Goal: Task Accomplishment & Management: Complete application form

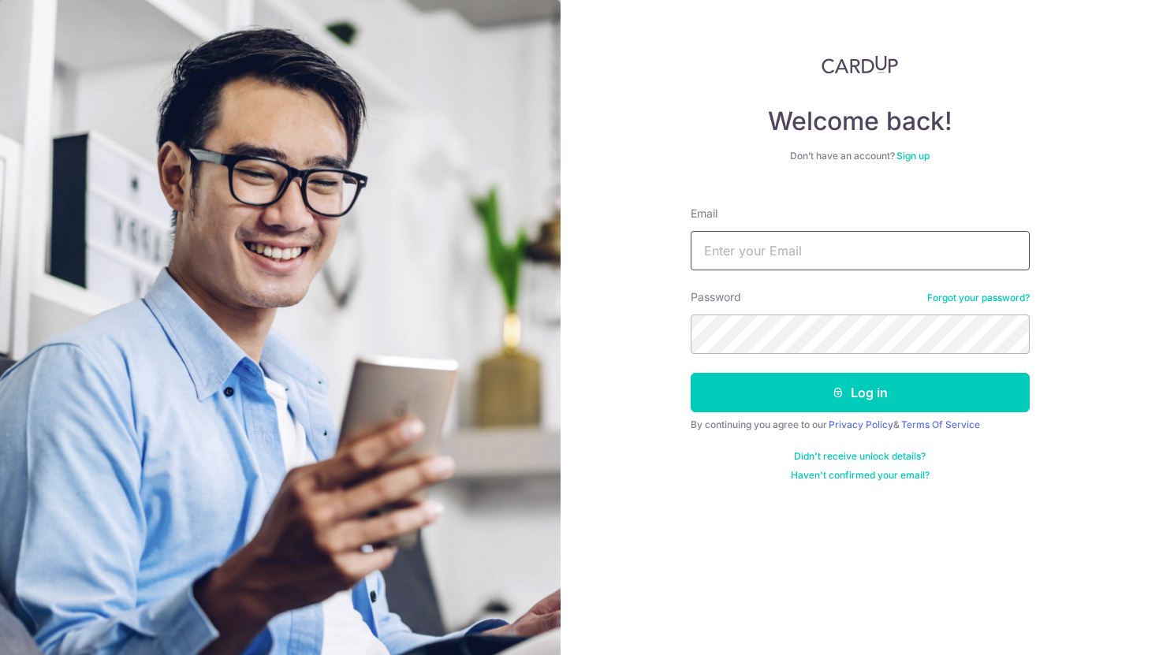
click at [754, 251] on input "Email" at bounding box center [859, 250] width 339 height 39
type input "yiqiong97@gmail.com"
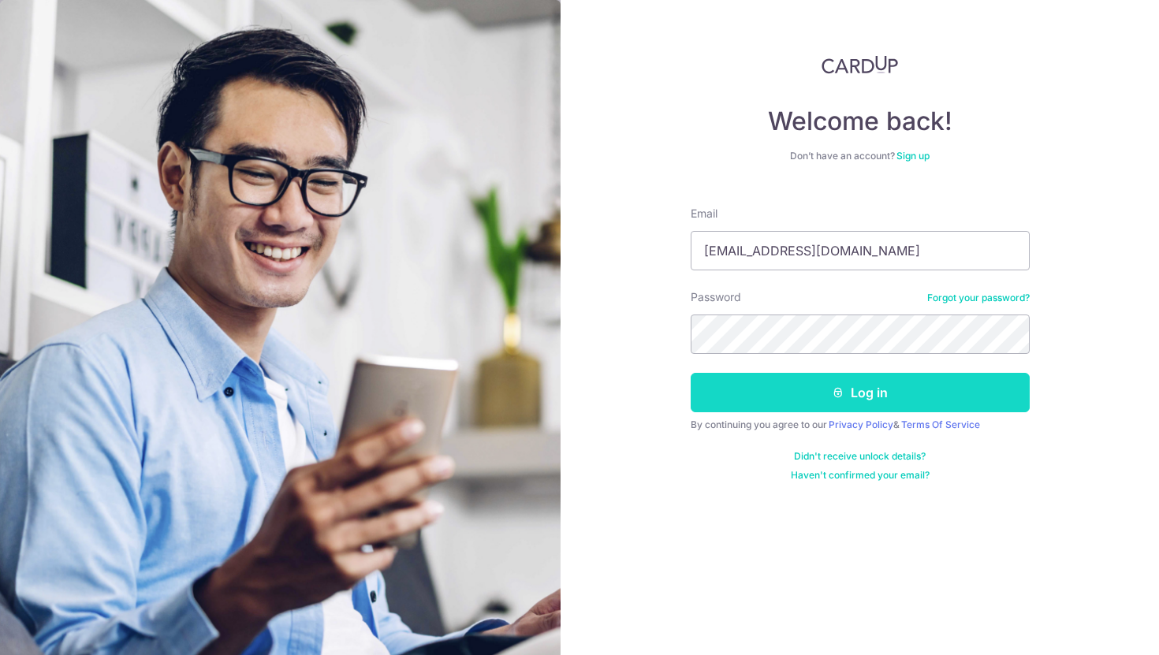
click at [848, 397] on button "Log in" at bounding box center [859, 392] width 339 height 39
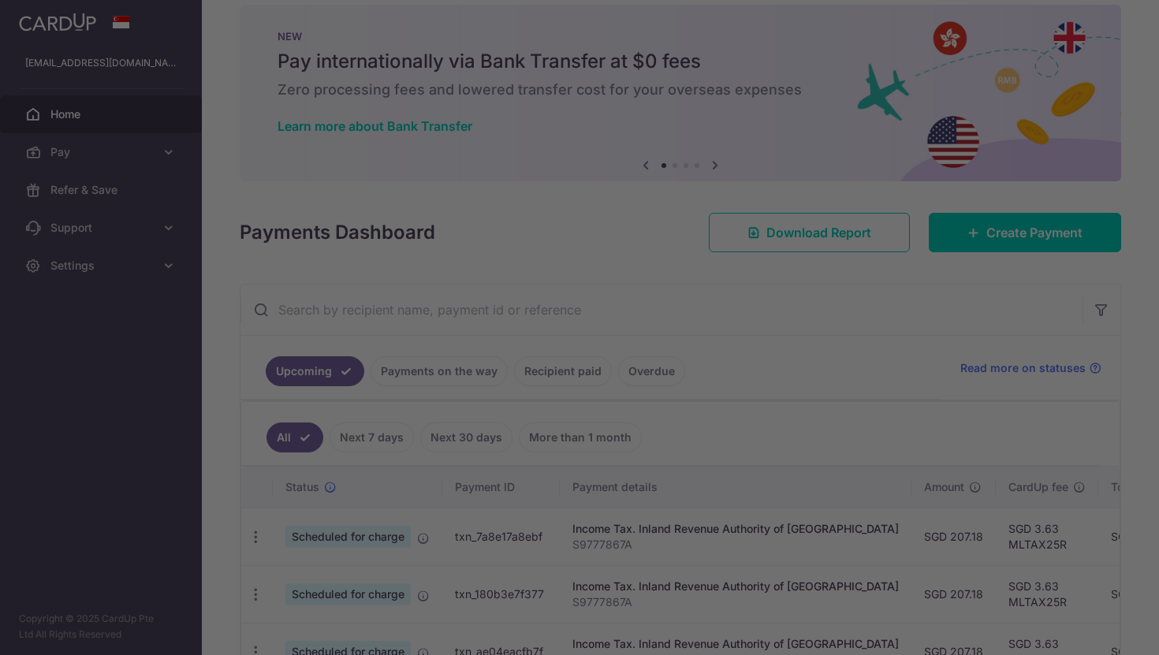
scroll to position [2, 0]
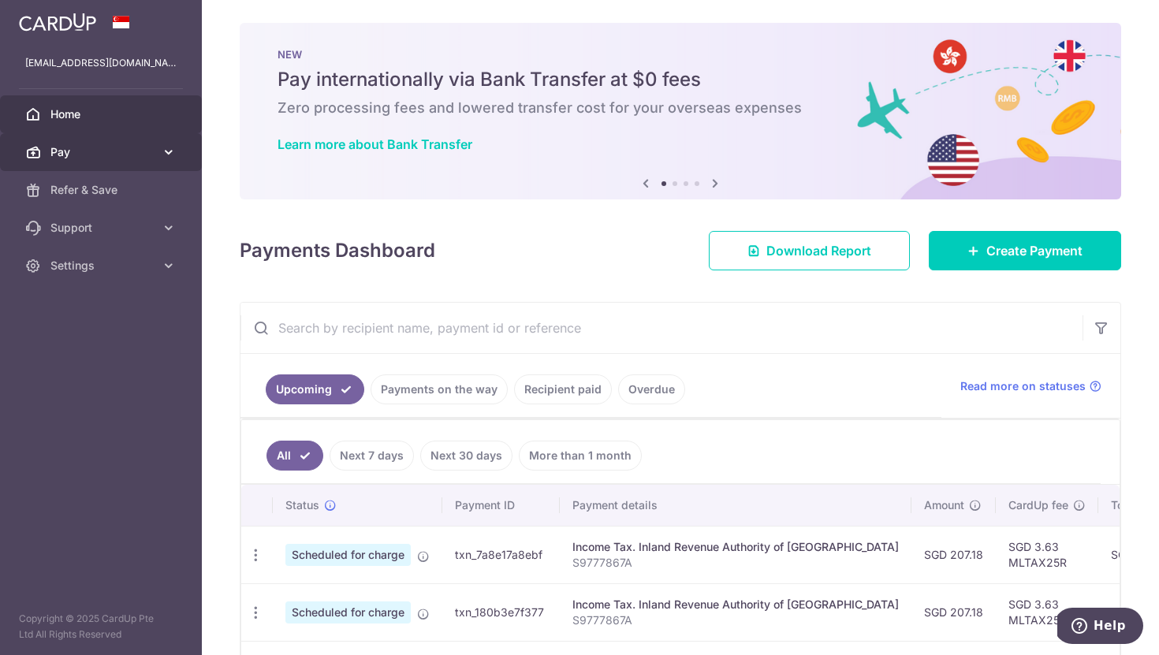
click at [106, 148] on span "Pay" at bounding box center [102, 152] width 104 height 16
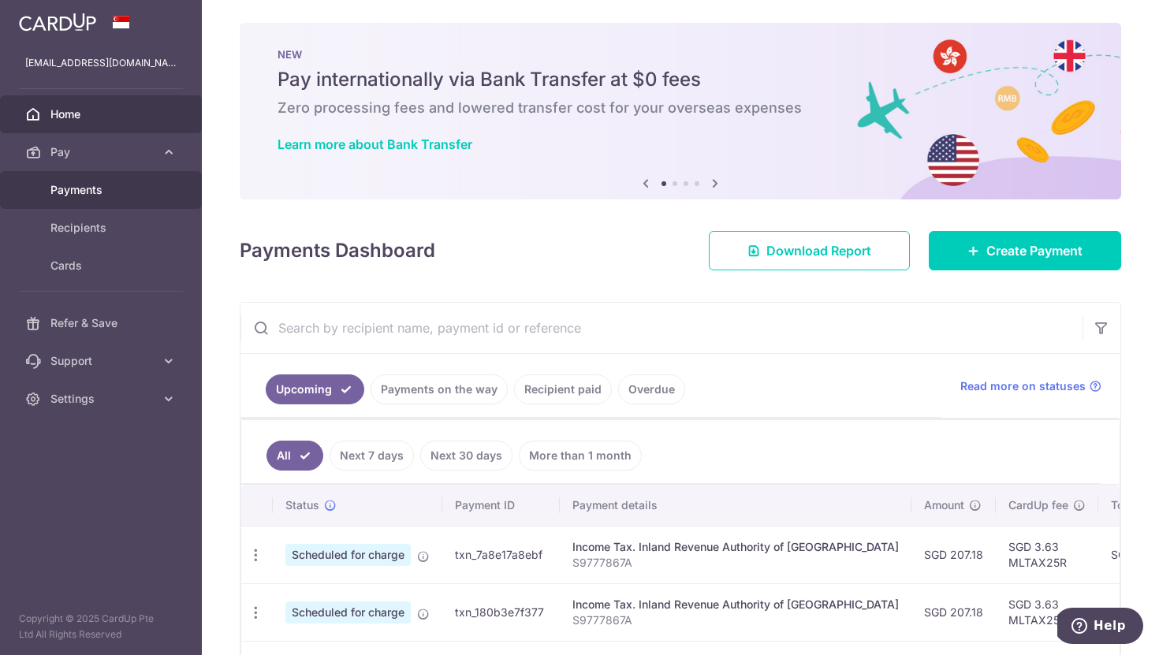
click at [95, 195] on span "Payments" at bounding box center [102, 190] width 104 height 16
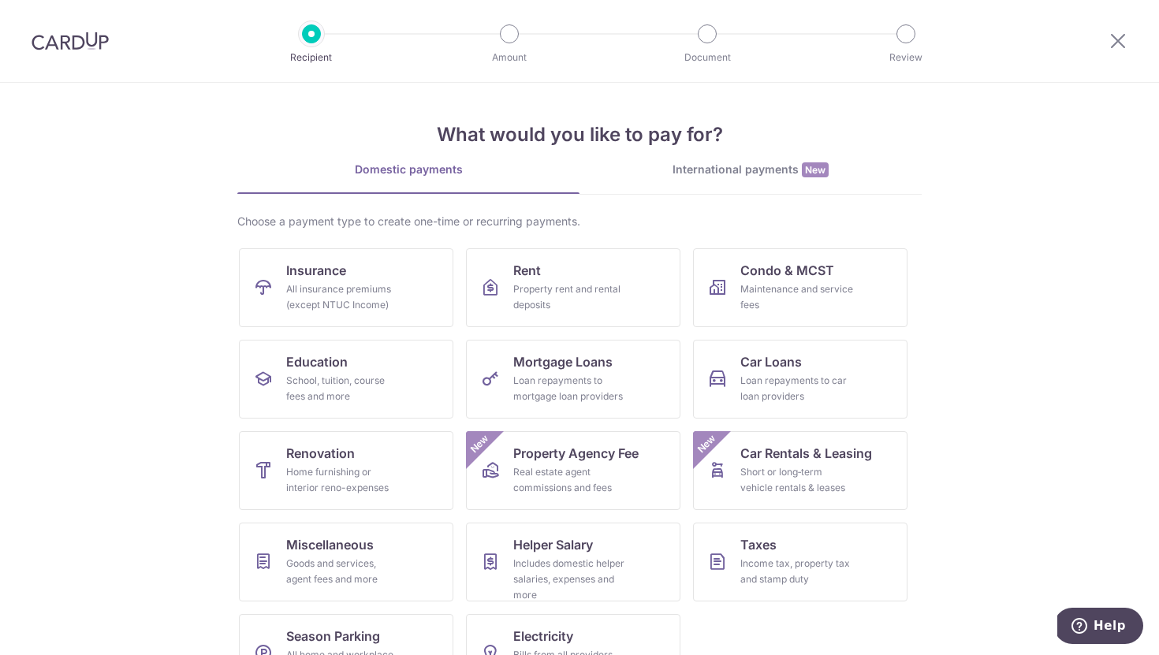
click at [678, 183] on link "International payments New" at bounding box center [750, 178] width 342 height 32
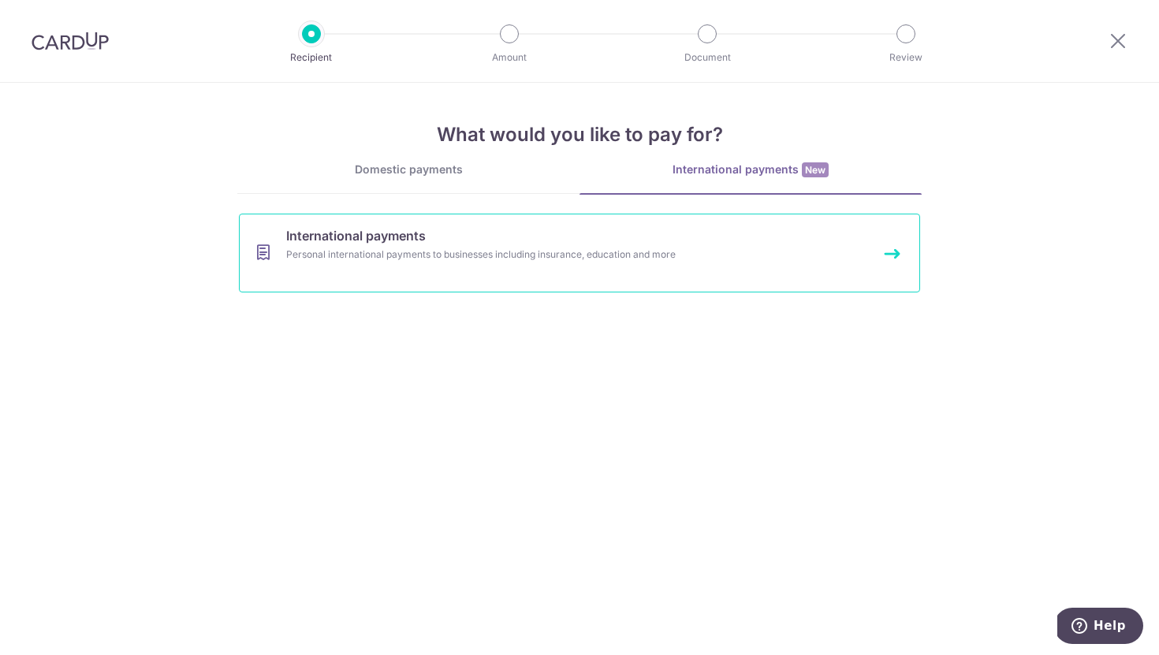
click at [515, 270] on link "International payments Personal international payments to businesses including …" at bounding box center [579, 253] width 681 height 79
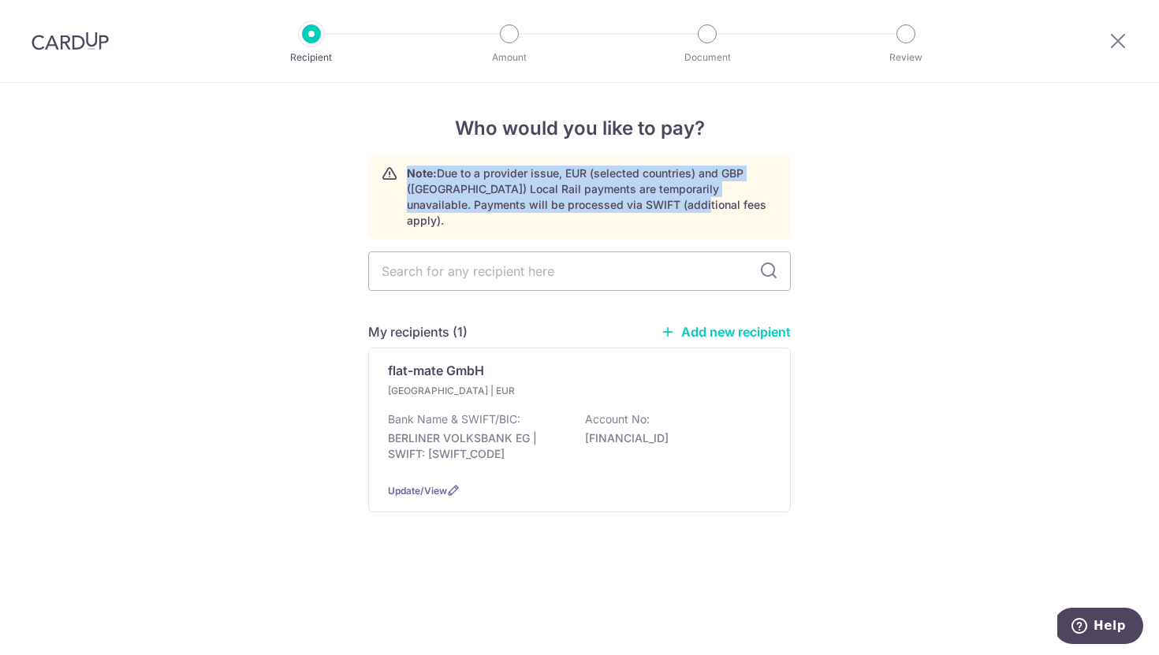
drag, startPoint x: 405, startPoint y: 172, endPoint x: 612, endPoint y: 207, distance: 210.2
click at [613, 207] on div "Note: Due to a provider issue, EUR (selected countries) and GBP (UK) Local Rail…" at bounding box center [579, 197] width 422 height 84
click at [612, 207] on p "Note: Due to a provider issue, EUR (selected countries) and GBP (UK) Local Rail…" at bounding box center [592, 197] width 370 height 63
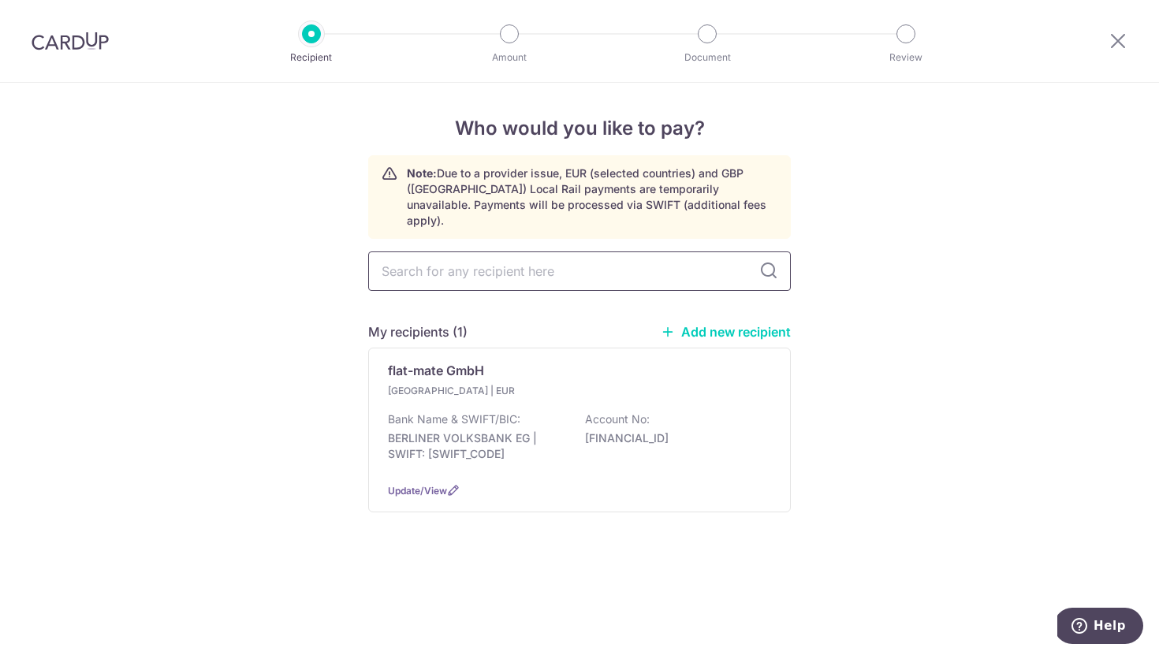
click at [536, 263] on input "text" at bounding box center [579, 270] width 422 height 39
click at [295, 320] on div "Who would you like to pay? Note: Due to a provider issue, EUR (selected countri…" at bounding box center [579, 369] width 1159 height 572
click at [620, 266] on input "text" at bounding box center [579, 270] width 422 height 39
click at [710, 324] on link "Add new recipient" at bounding box center [726, 332] width 130 height 16
select select
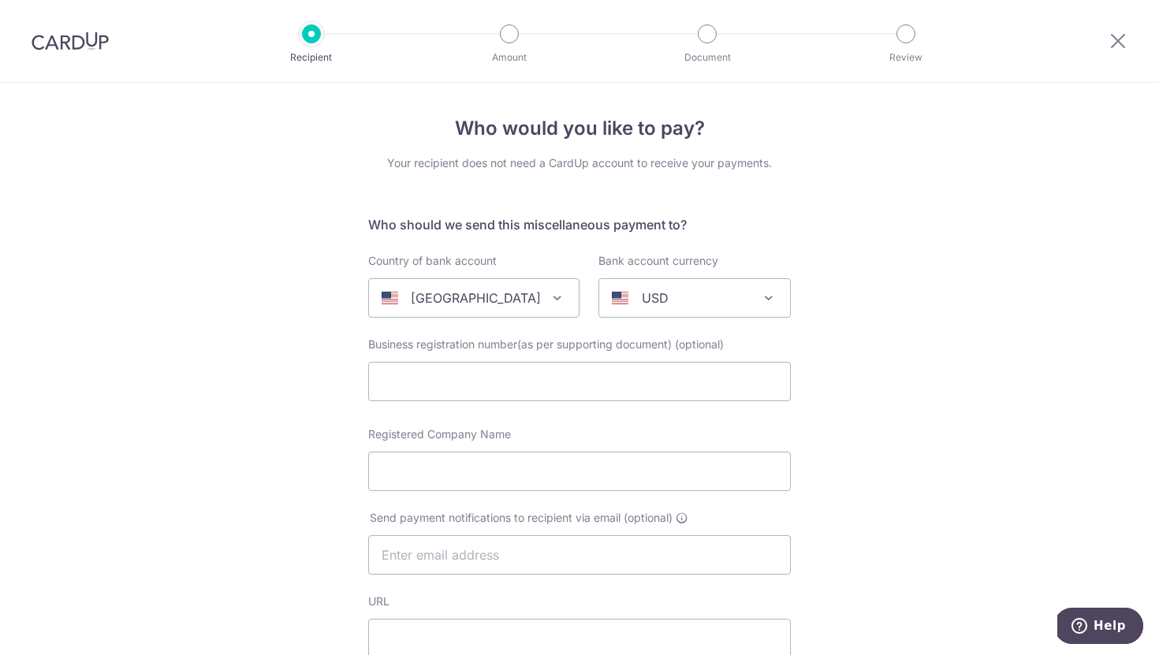
click at [493, 299] on div "[GEOGRAPHIC_DATA]" at bounding box center [460, 297] width 159 height 19
type input "germany"
click at [415, 374] on input "text" at bounding box center [579, 381] width 422 height 39
select select "57"
select select "[GEOGRAPHIC_DATA]"
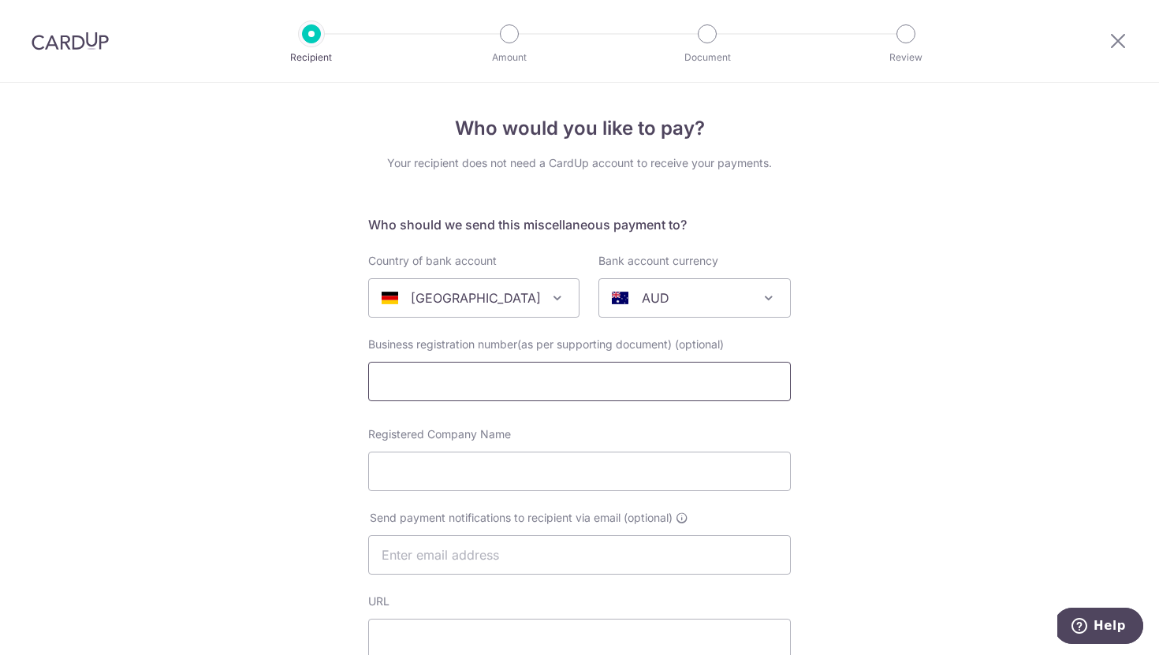
select select
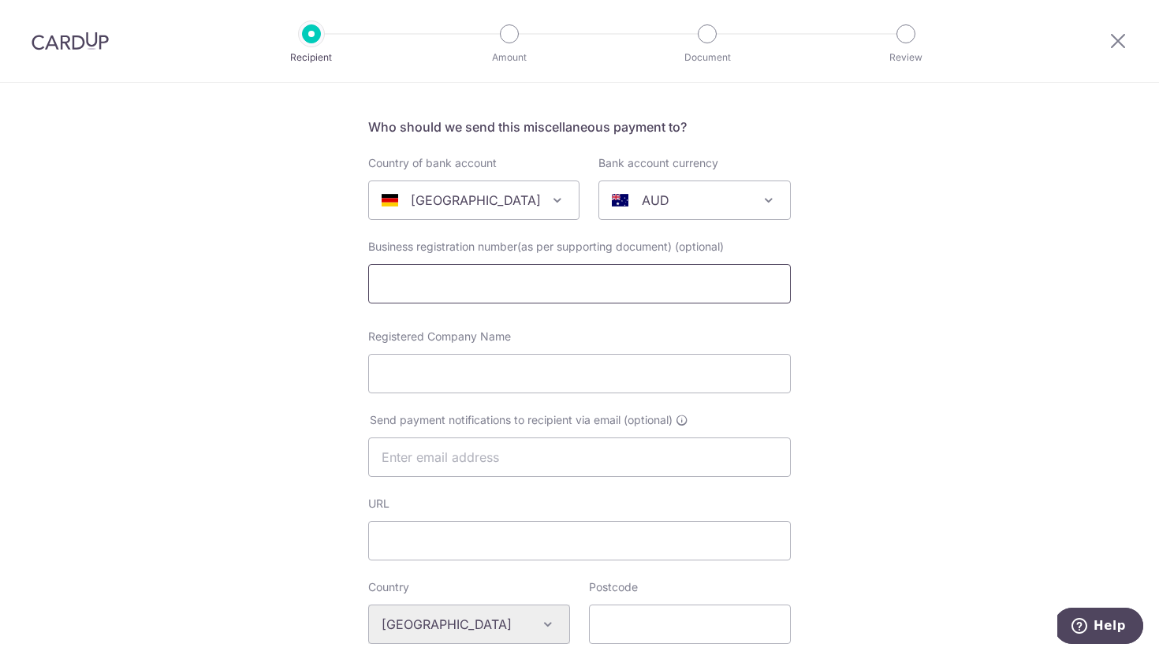
scroll to position [114, 0]
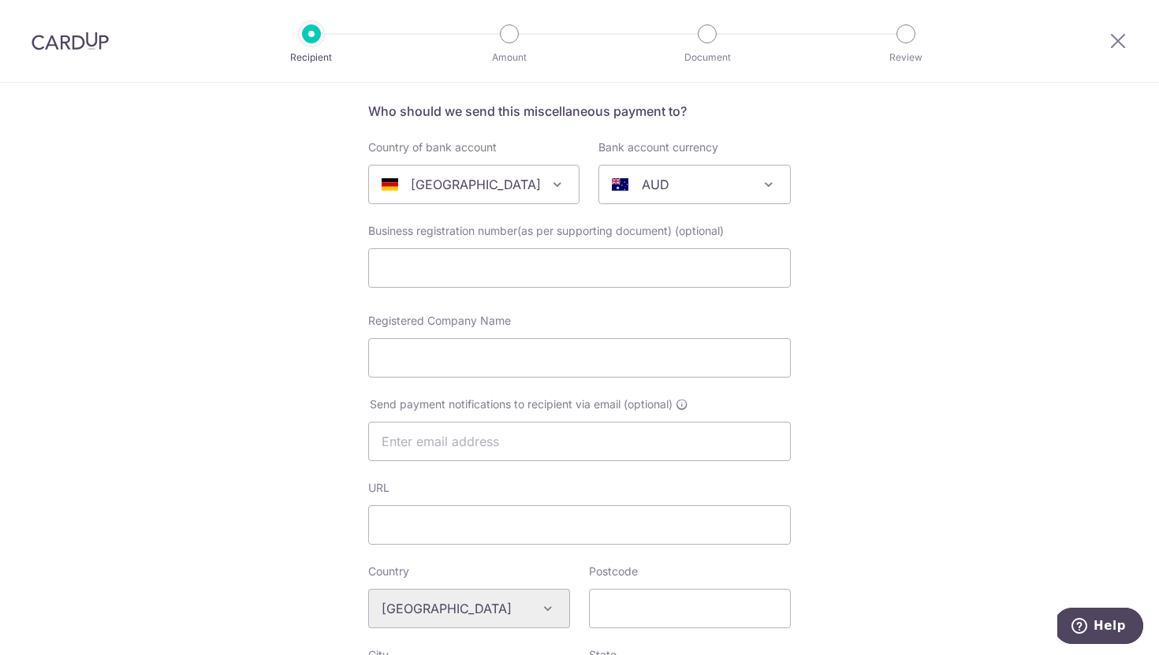
click at [499, 188] on div "Germany" at bounding box center [460, 184] width 159 height 19
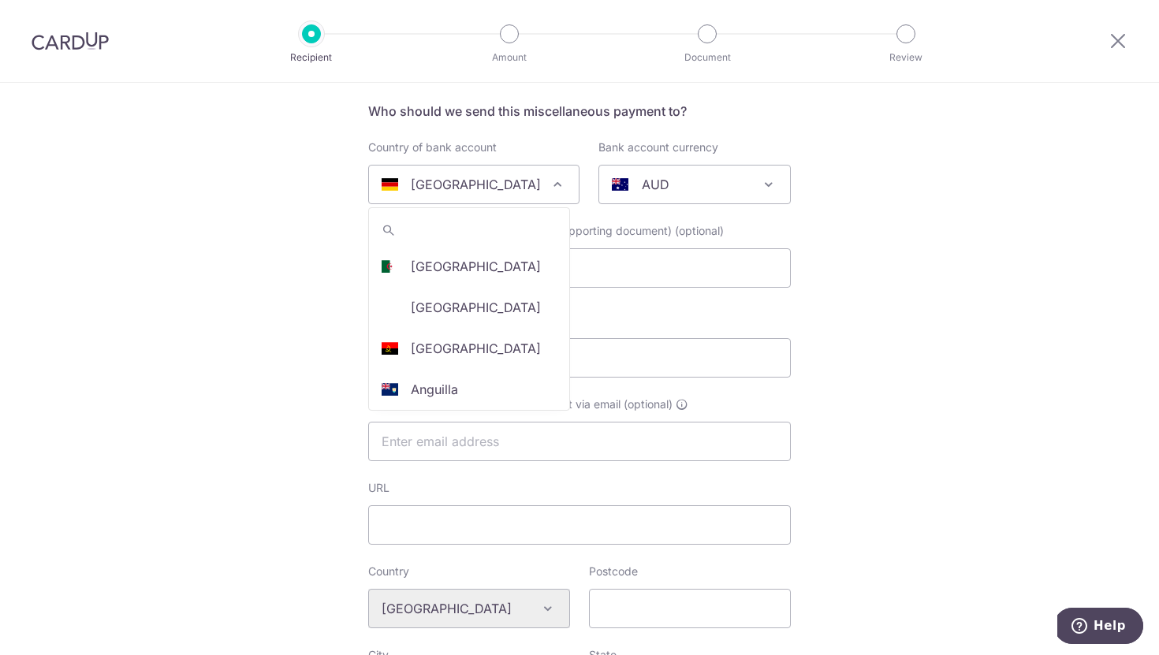
scroll to position [1617, 0]
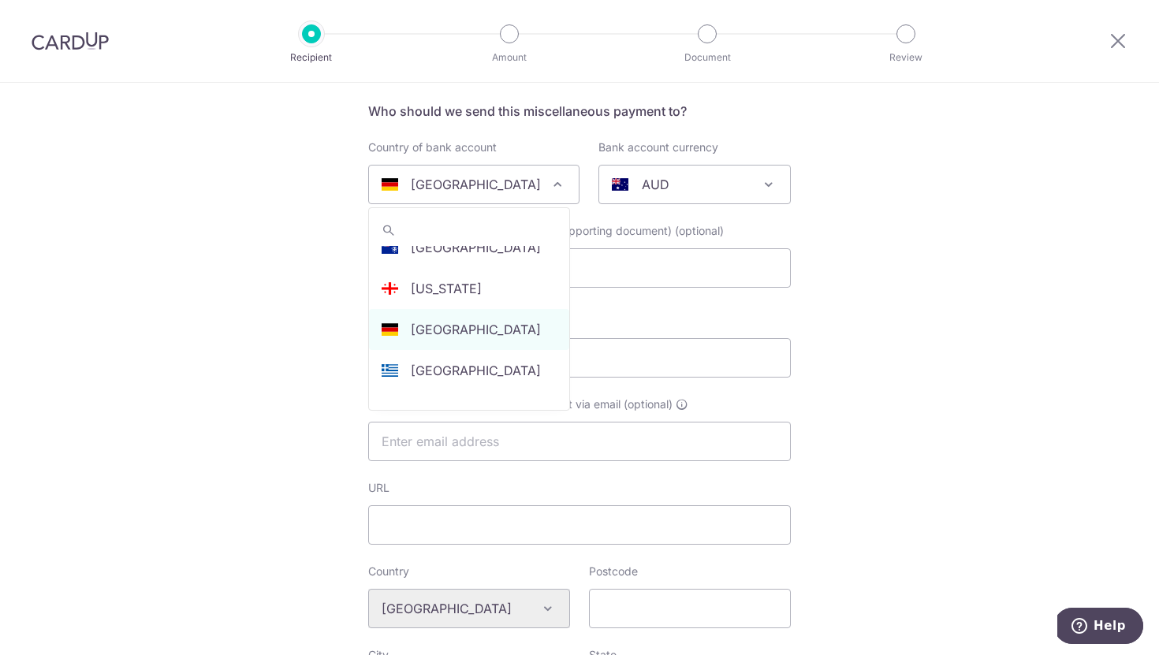
click at [499, 188] on div "Germany" at bounding box center [460, 184] width 159 height 19
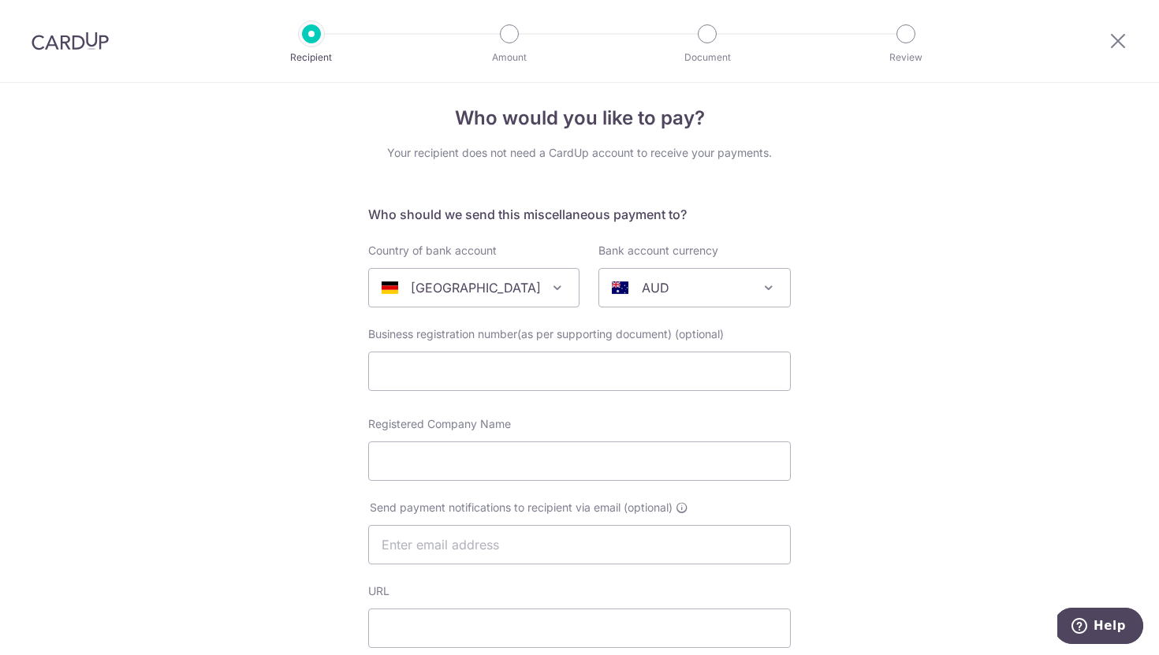
scroll to position [0, 0]
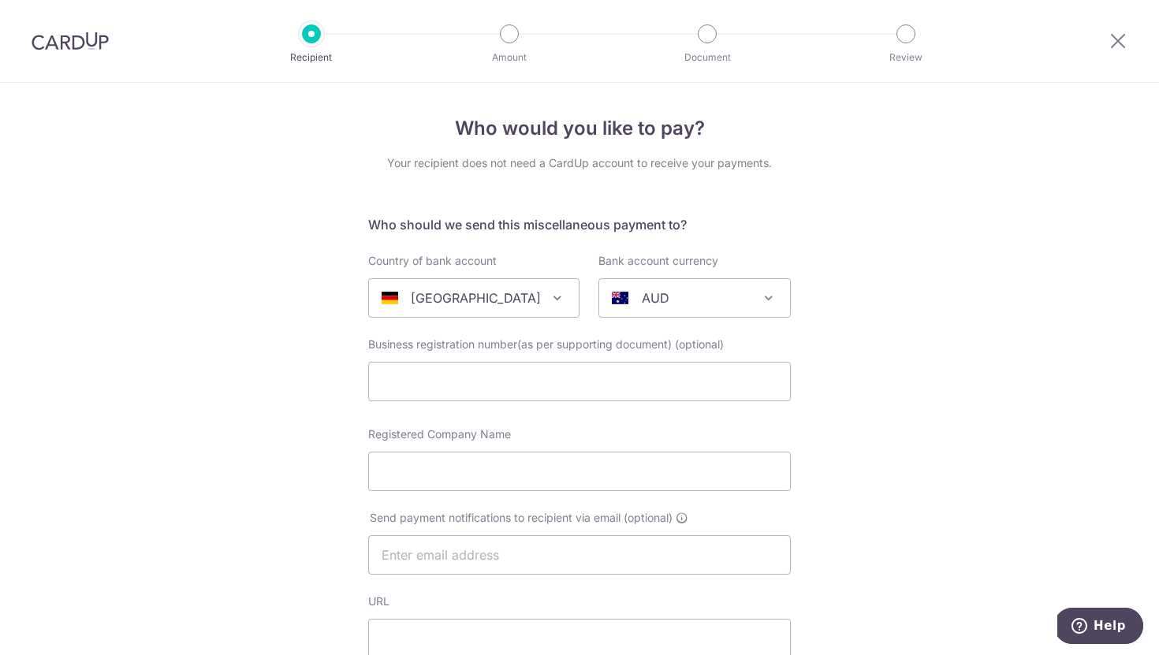
click at [474, 304] on div "Germany" at bounding box center [460, 297] width 159 height 19
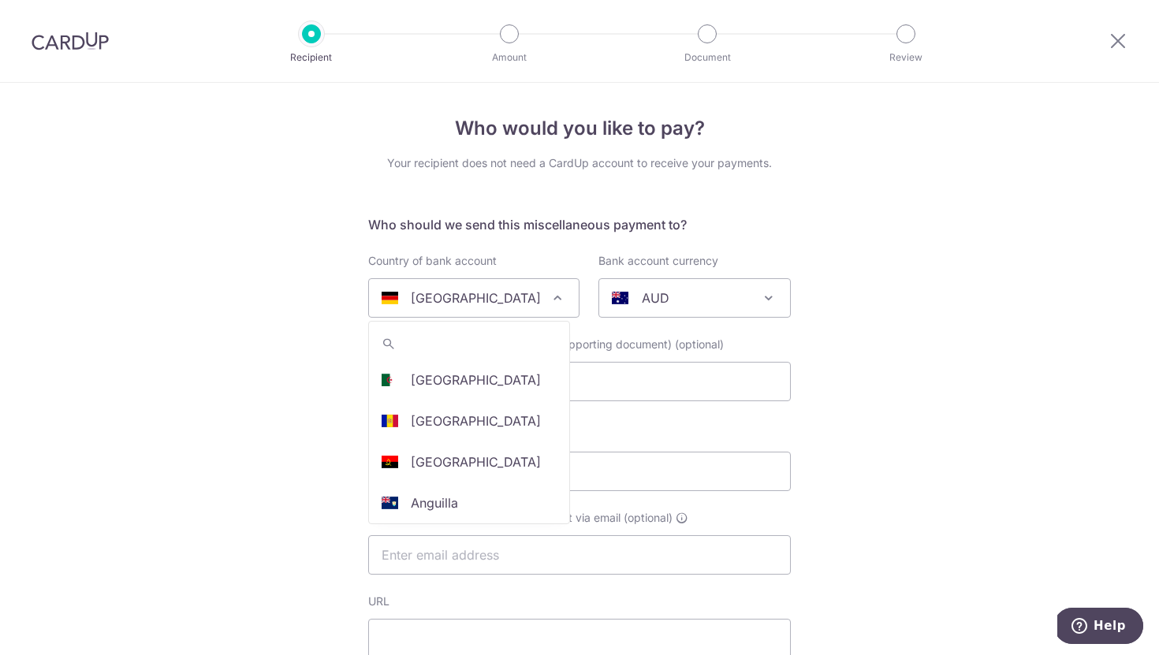
scroll to position [1658, 0]
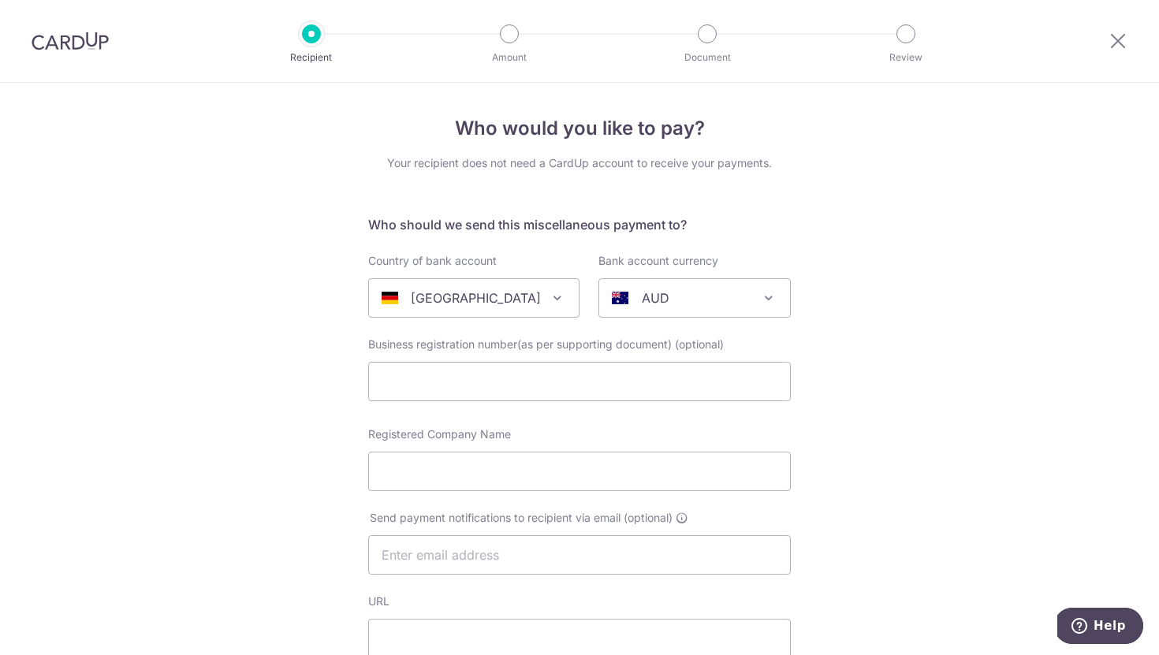
click at [474, 304] on div "Germany" at bounding box center [460, 297] width 159 height 19
click at [628, 303] on div "AUD" at bounding box center [682, 297] width 140 height 19
type input "eur"
click at [670, 378] on input "text" at bounding box center [579, 381] width 422 height 39
select select "12"
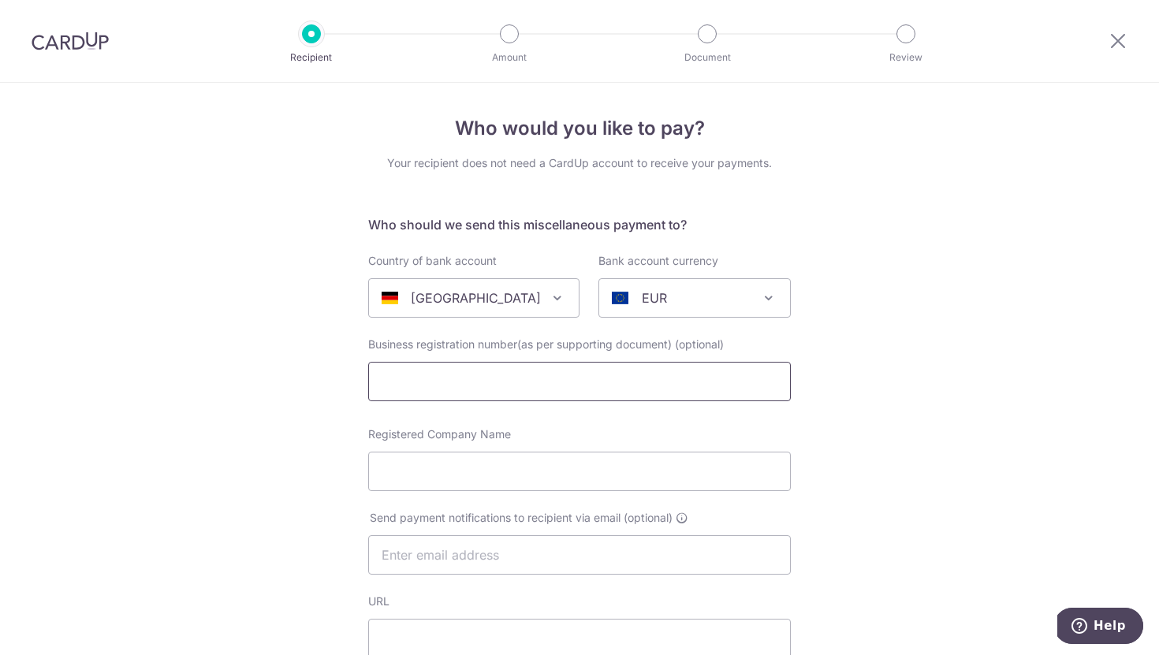
click at [659, 371] on input "text" at bounding box center [579, 381] width 422 height 39
click at [561, 380] on input "text" at bounding box center [579, 381] width 422 height 39
drag, startPoint x: 359, startPoint y: 343, endPoint x: 761, endPoint y: 341, distance: 402.8
click at [761, 341] on div "Business registration number(as per supporting document) (optional)" at bounding box center [579, 369] width 422 height 65
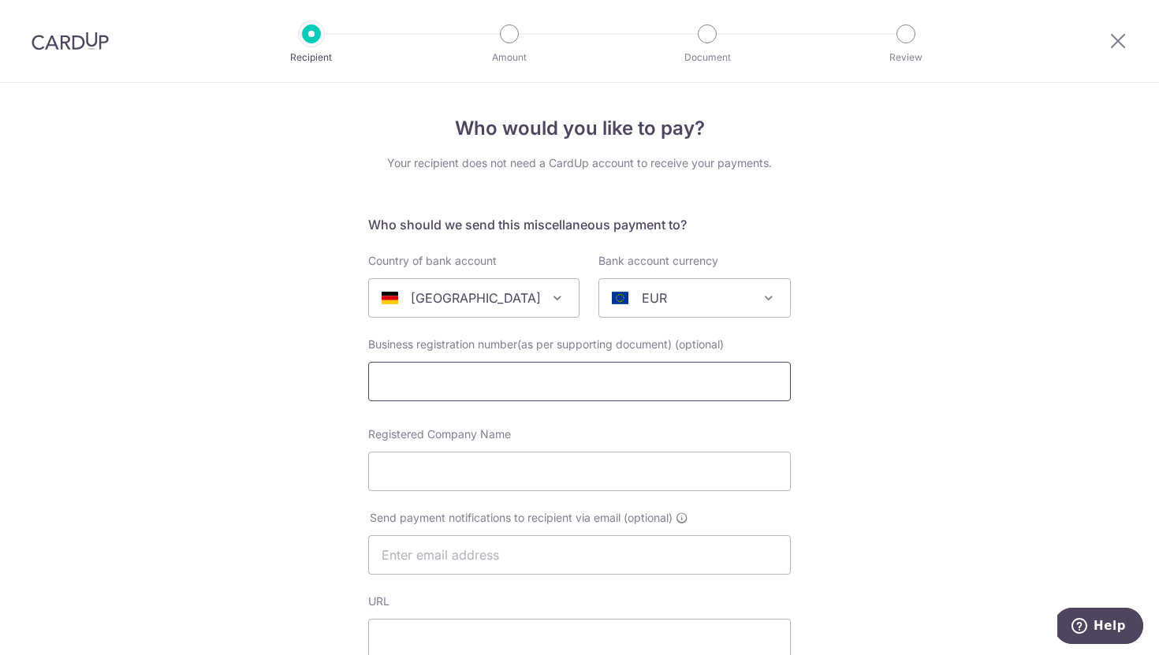
click at [469, 393] on input "text" at bounding box center [579, 381] width 422 height 39
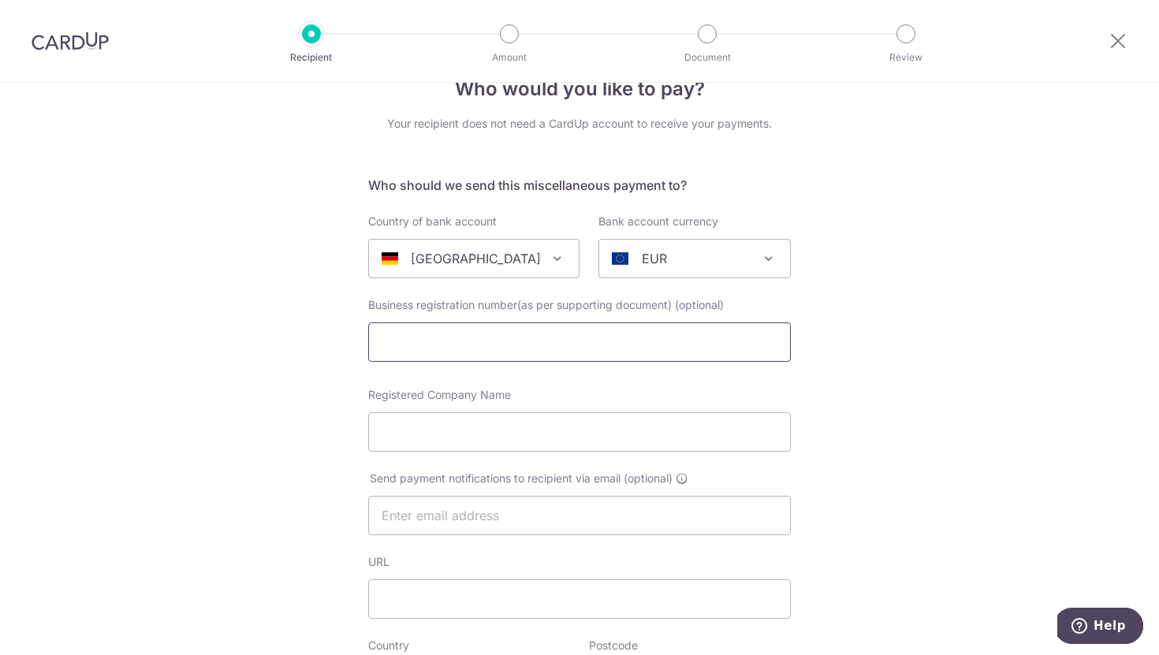
scroll to position [65, 0]
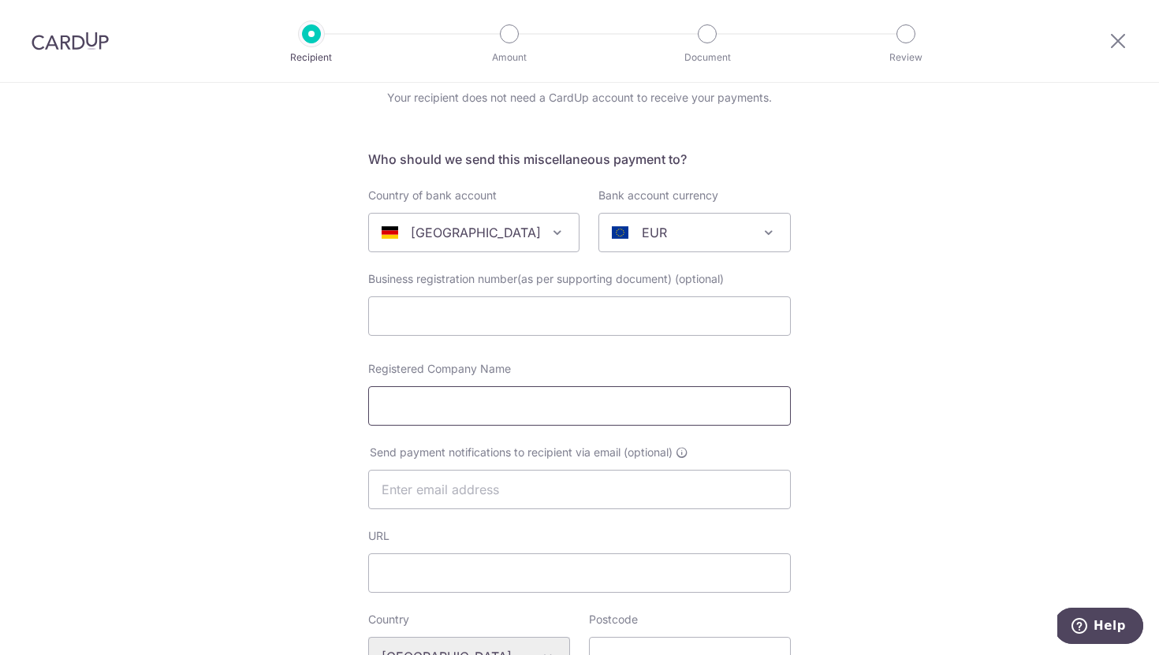
click at [452, 414] on input "Registered Company Name" at bounding box center [579, 405] width 422 height 39
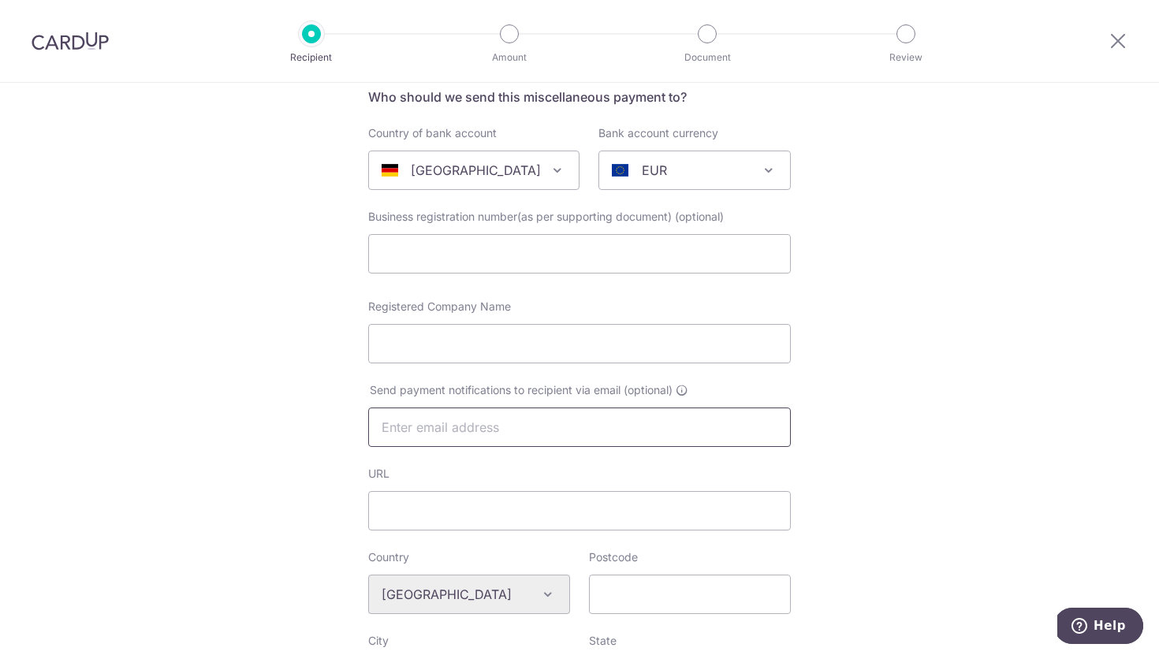
click at [417, 427] on input "text" at bounding box center [579, 427] width 422 height 39
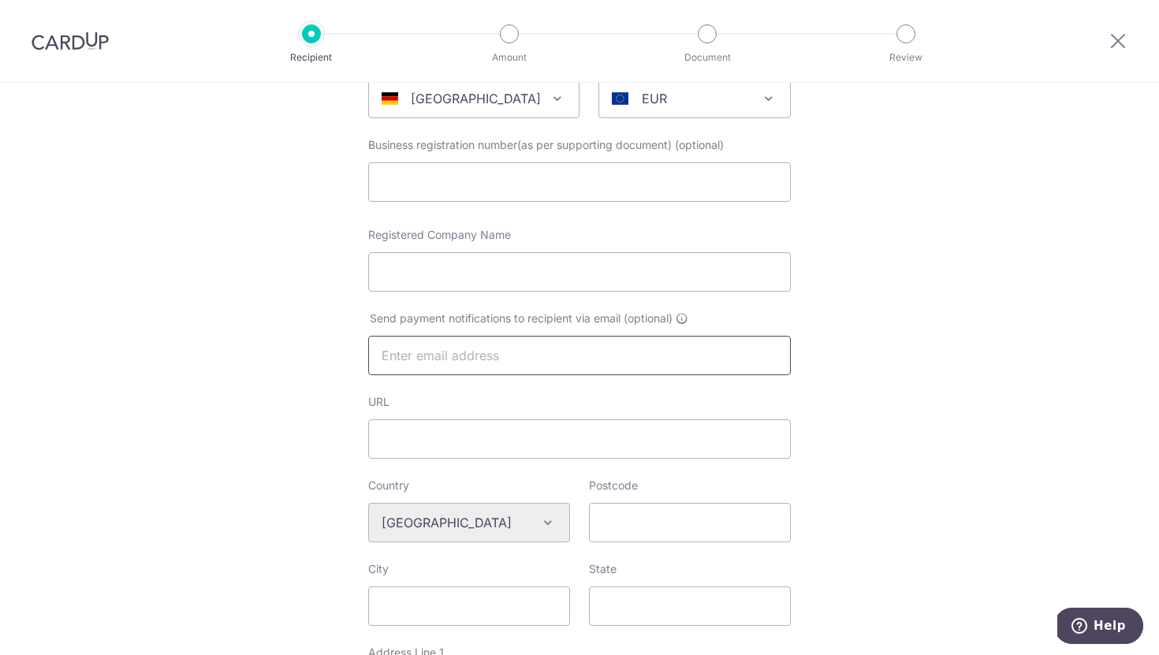
scroll to position [201, 0]
paste input "DE51 1203 0000 0017 3903 45"
click at [415, 353] on input "DE51 1203 0000 0017 3903 45" at bounding box center [579, 353] width 422 height 39
type input "DE511203 0000 0017 3903 45"
click at [445, 353] on input "DE511203 0000 0017 3903 45" at bounding box center [579, 353] width 422 height 39
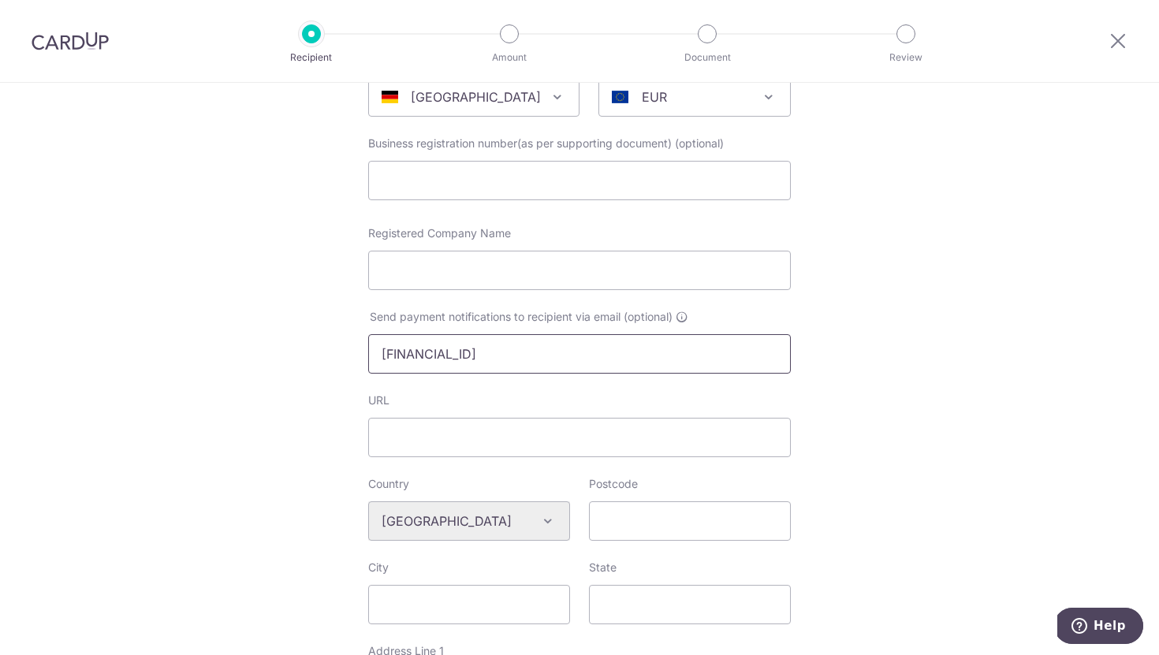
drag, startPoint x: 604, startPoint y: 351, endPoint x: 273, endPoint y: 354, distance: 331.1
click at [273, 354] on div "Who would you like to pay? Your recipient does not need a CardUp account to rec…" at bounding box center [579, 543] width 1159 height 1323
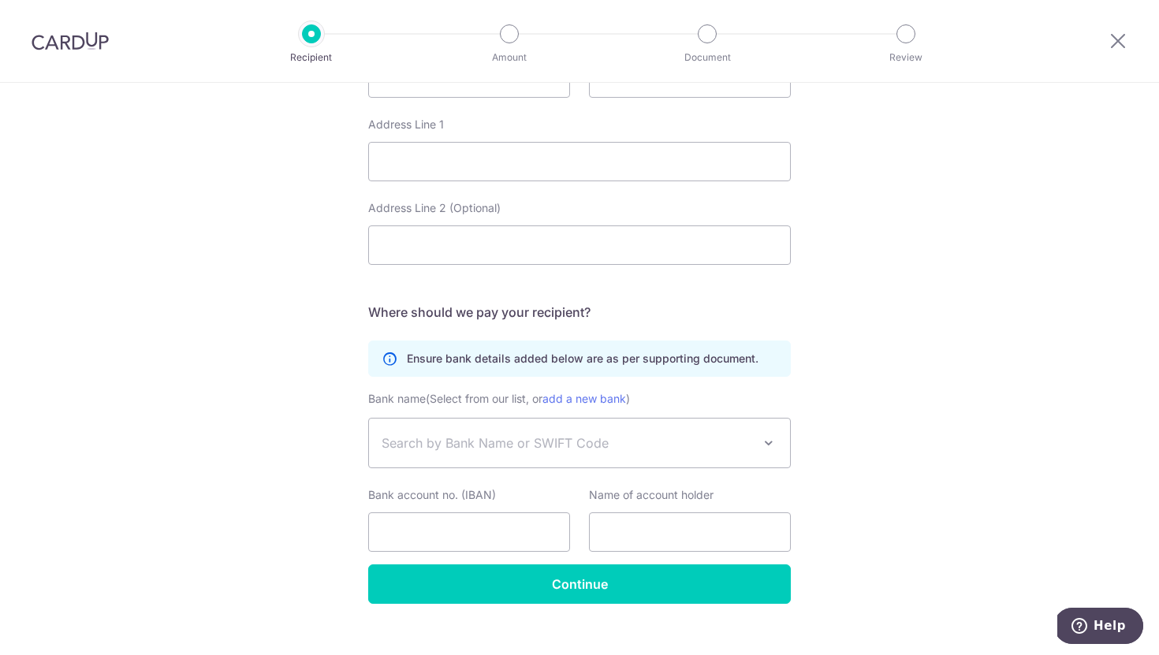
scroll to position [750, 0]
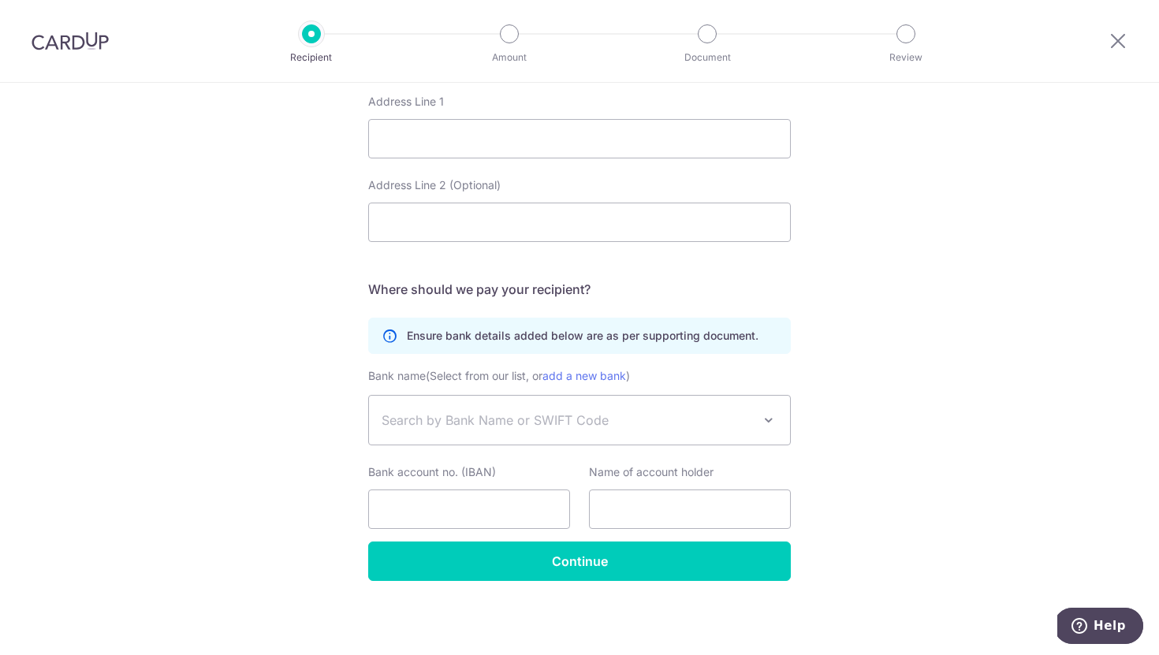
click at [502, 424] on span "Search by Bank Name or SWIFT Code" at bounding box center [566, 420] width 370 height 19
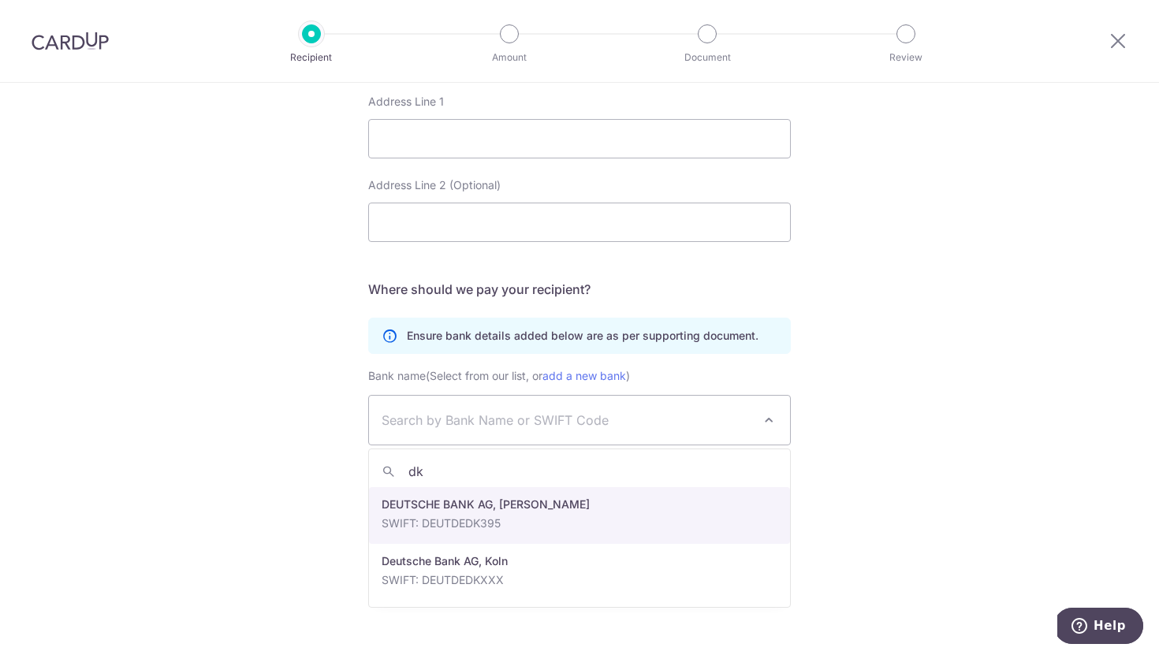
type input "d"
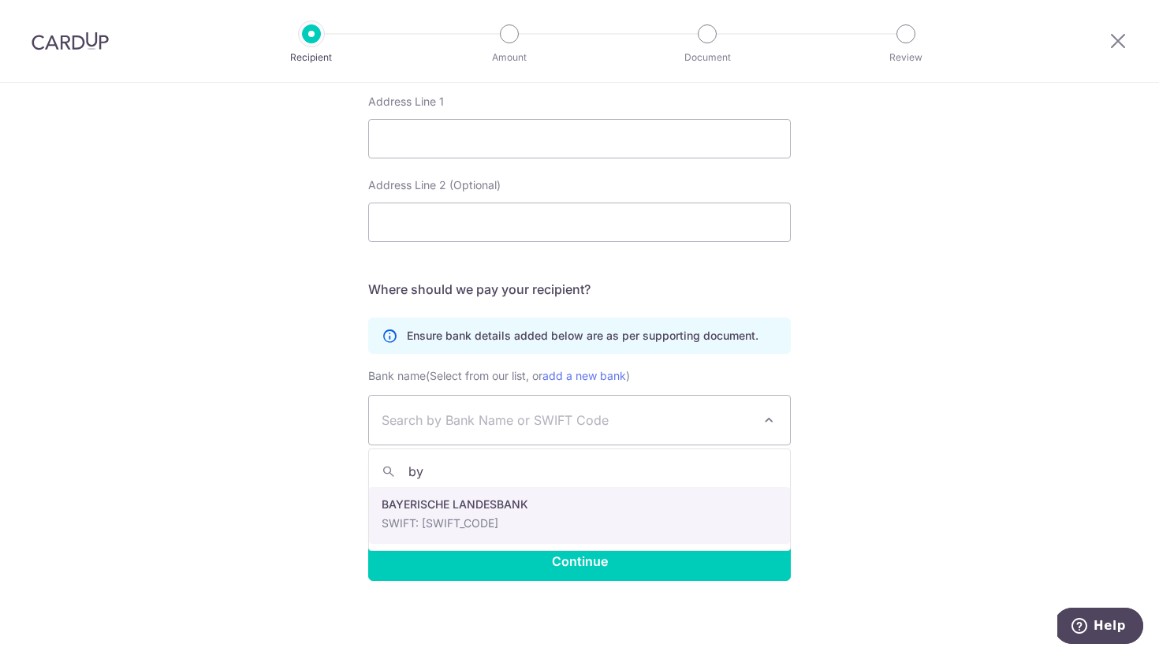
type input "by"
click at [499, 510] on input "Bank account no. (IBAN)" at bounding box center [469, 508] width 202 height 39
select select "23417"
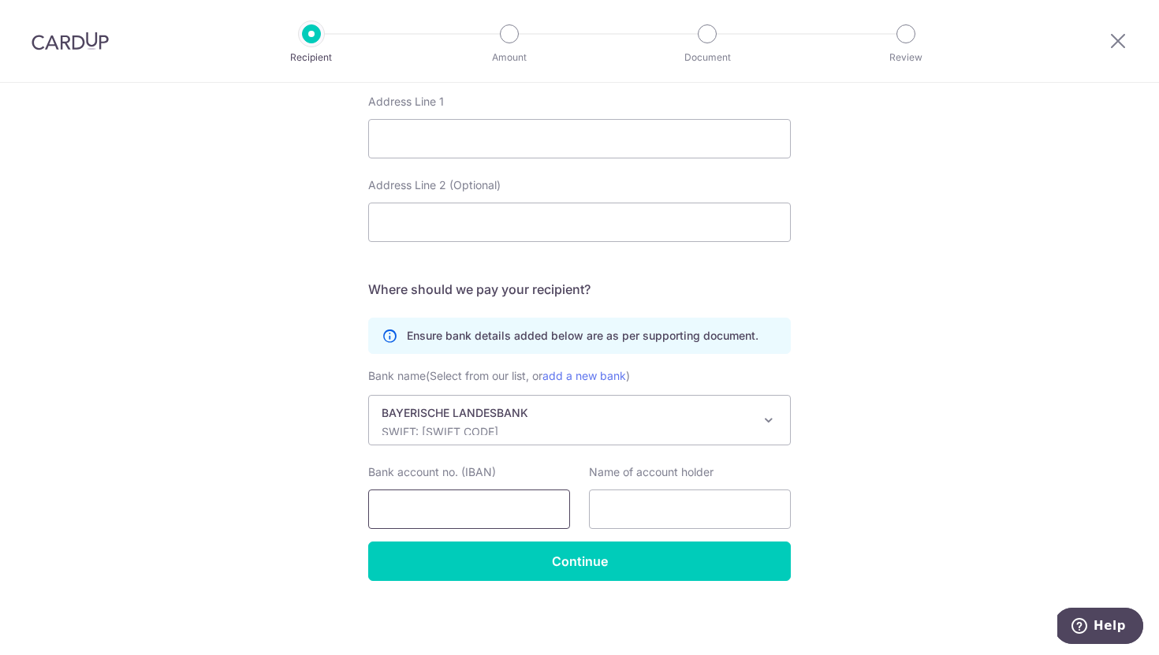
click at [442, 507] on input "Bank account no. (IBAN)" at bounding box center [469, 508] width 202 height 39
paste input "DE511203 0000 0017 3903 45"
click at [441, 512] on input "DE511203 0000 0017 3903 45" at bounding box center [469, 508] width 202 height 39
click at [409, 513] on input "DE511203 0000 0017 3903 45" at bounding box center [469, 508] width 202 height 39
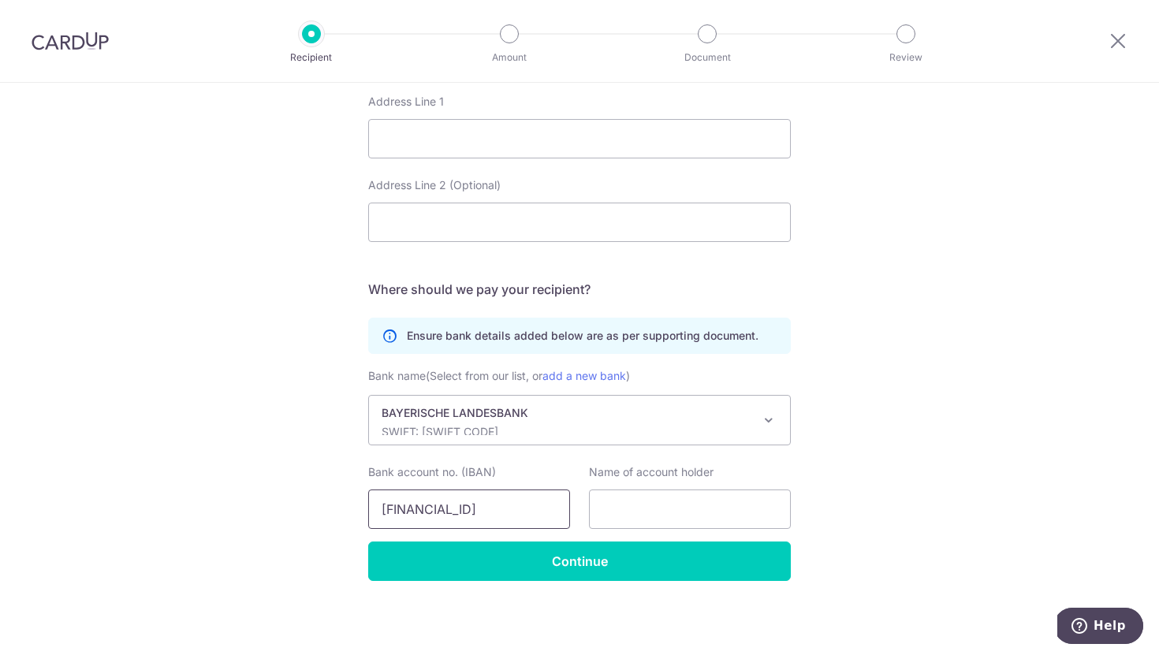
scroll to position [0, 0]
click at [412, 508] on input "DE511203 0000 0017 3903 45" at bounding box center [469, 508] width 202 height 39
type input "DE51 1203 0000 0017 3903 45"
click at [643, 490] on input "text" at bounding box center [690, 508] width 202 height 39
click at [631, 509] on input "text" at bounding box center [690, 508] width 202 height 39
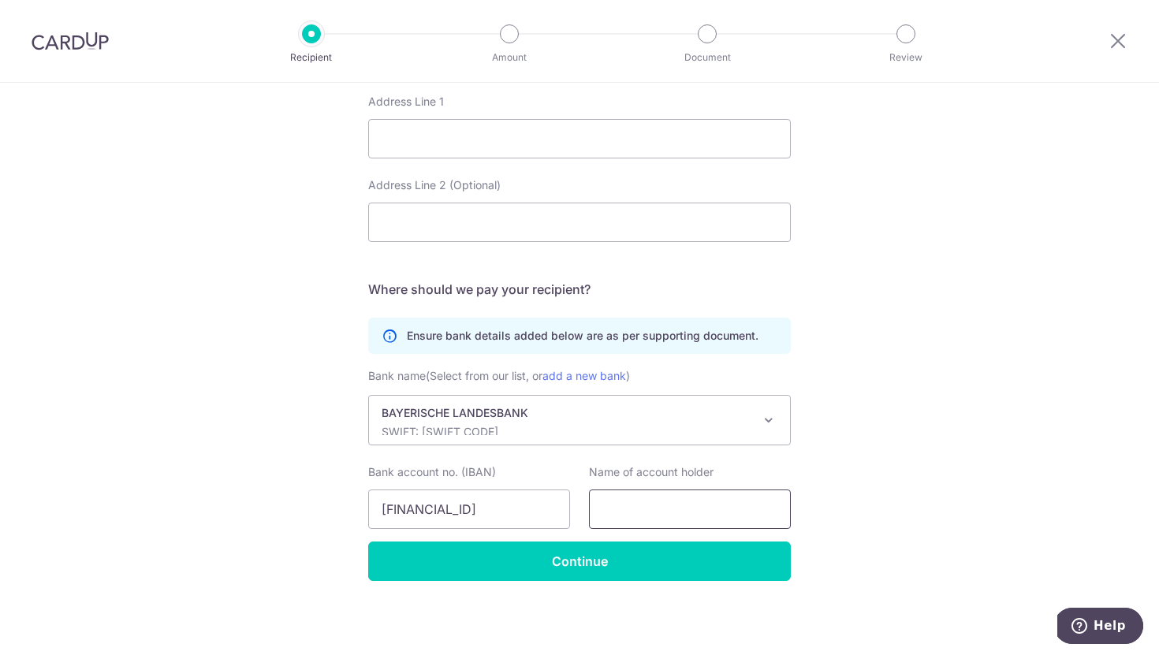
click at [626, 501] on input "text" at bounding box center [690, 508] width 202 height 39
paste input "Snežana Knoepffler"
type input "Snežana Knoepffler"
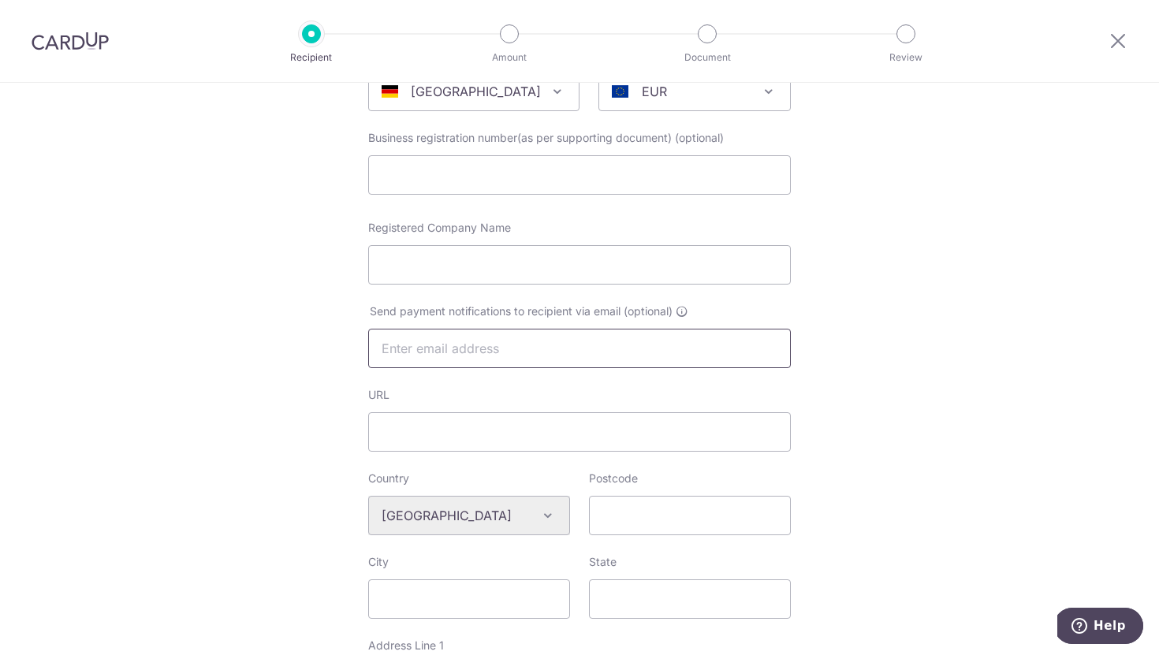
scroll to position [201, 0]
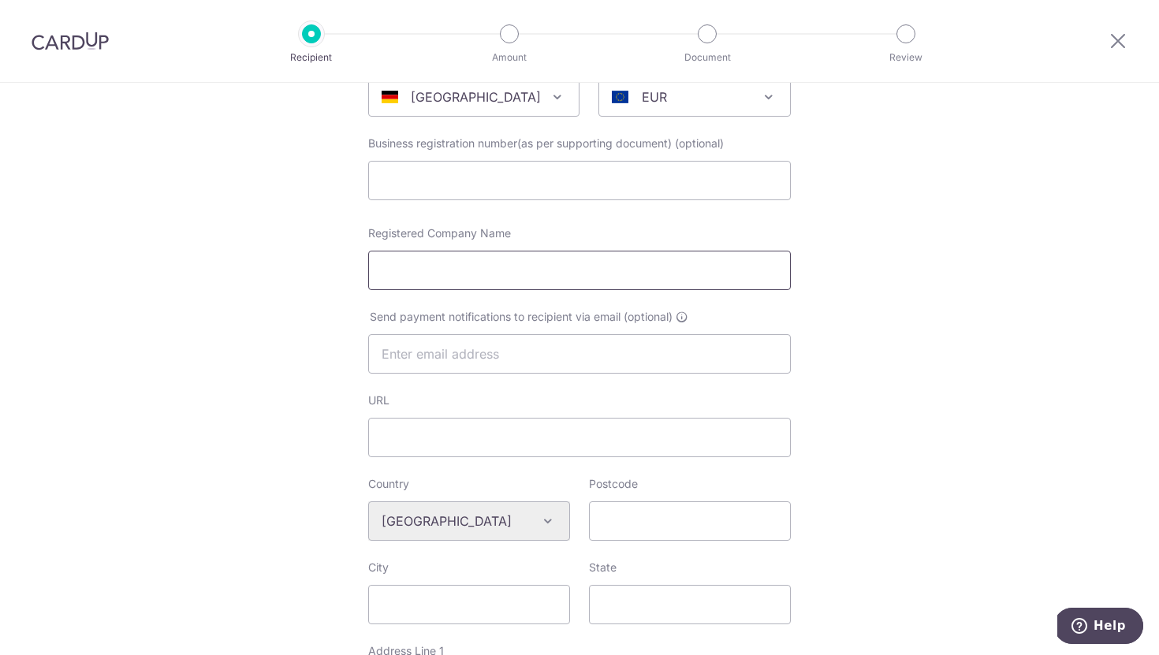
click at [419, 285] on input "Registered Company Name" at bounding box center [579, 270] width 422 height 39
paste input "Snežana Knoepffler"
type input "Snežana Knoepffler"
drag, startPoint x: 512, startPoint y: 272, endPoint x: 340, endPoint y: 270, distance: 172.6
click at [340, 270] on div "Who would you like to pay? Your recipient does not need a CardUp account to rec…" at bounding box center [579, 543] width 1159 height 1323
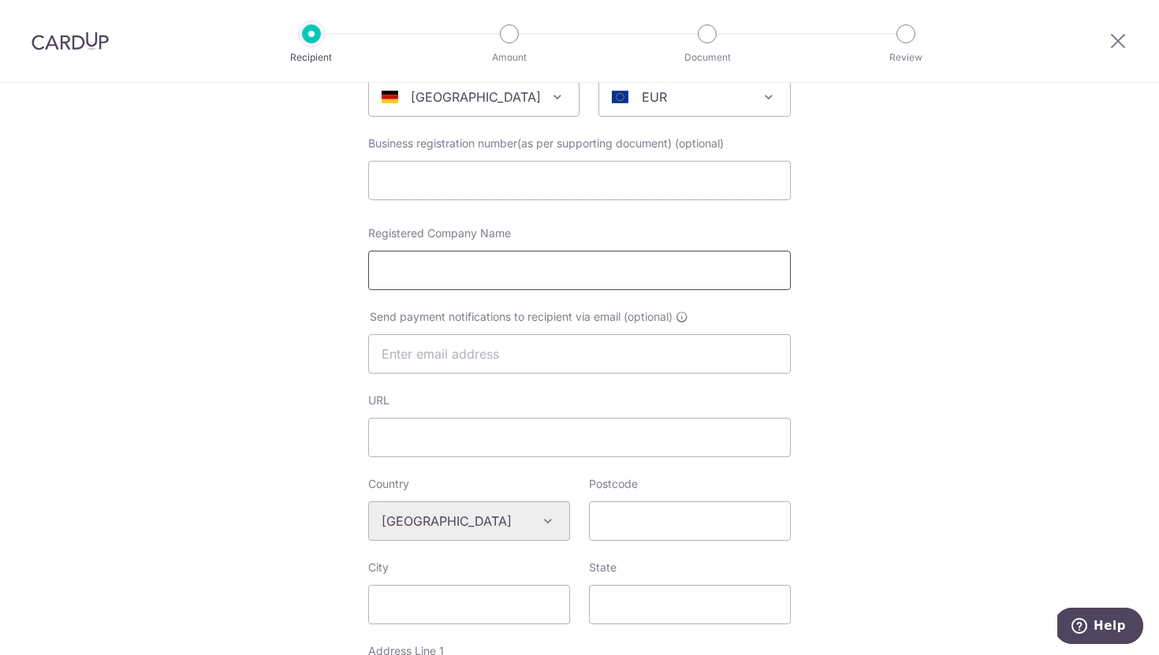
scroll to position [172, 0]
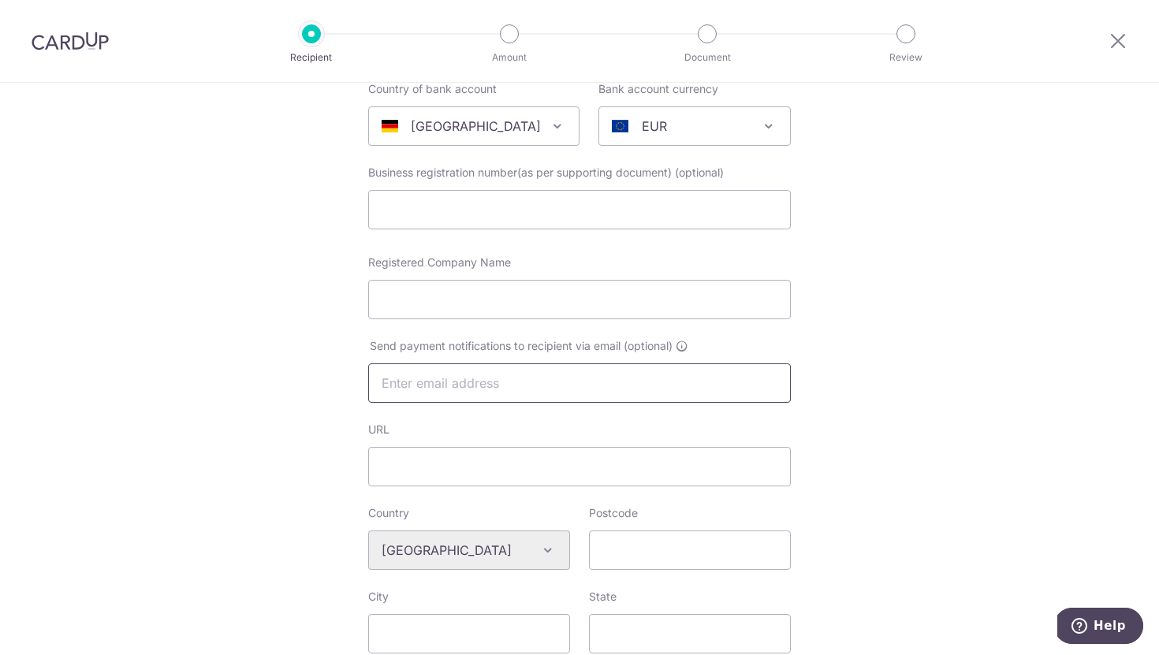
click at [445, 386] on input "text" at bounding box center [579, 382] width 422 height 39
click at [281, 434] on div "Who would you like to pay? Your recipient does not need a CardUp account to rec…" at bounding box center [579, 572] width 1159 height 1323
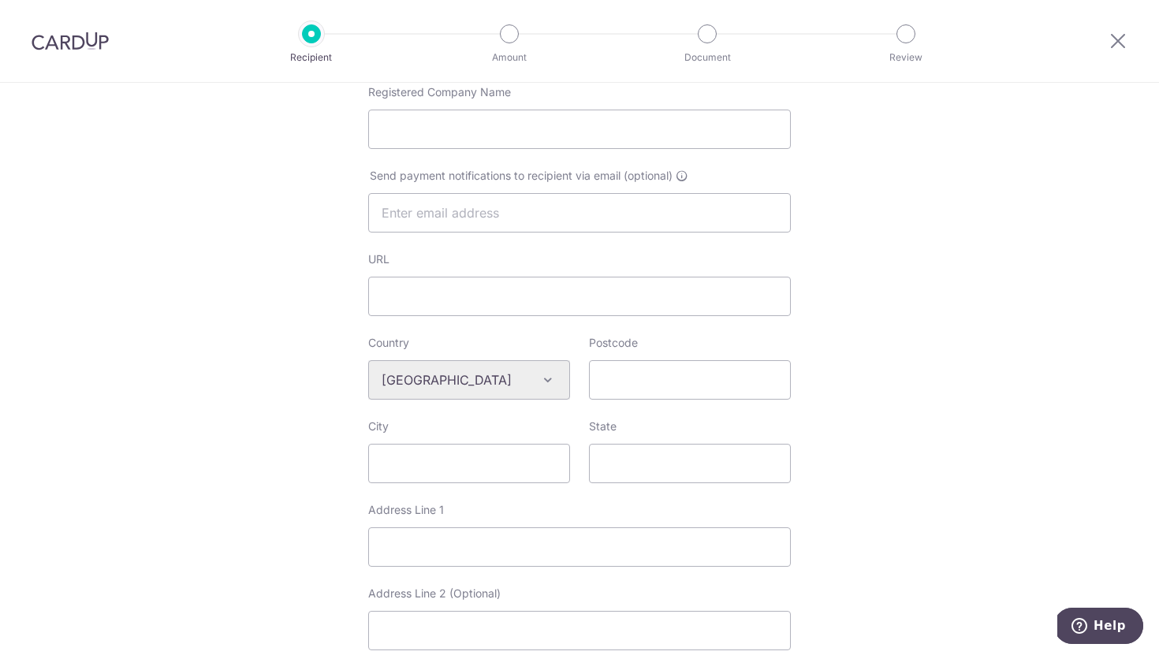
scroll to position [343, 0]
click at [429, 307] on input "URL" at bounding box center [579, 295] width 422 height 39
click at [301, 342] on div "Who would you like to pay? Your recipient does not need a CardUp account to rec…" at bounding box center [579, 401] width 1159 height 1323
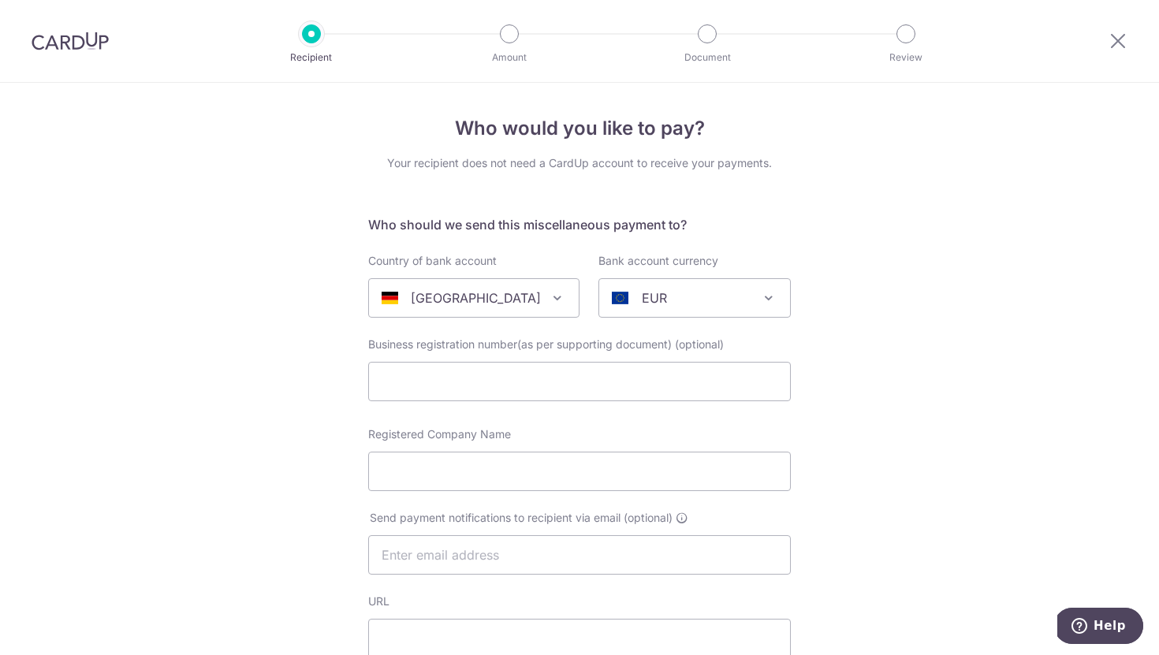
scroll to position [750, 0]
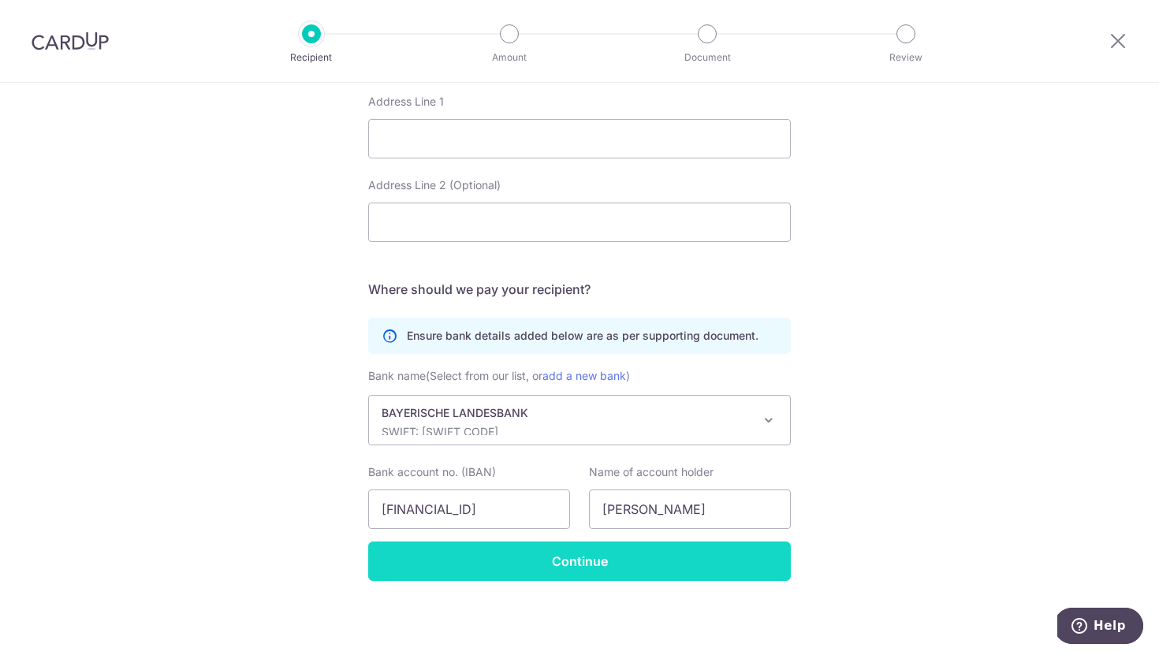
click at [612, 571] on input "Continue" at bounding box center [579, 560] width 422 height 39
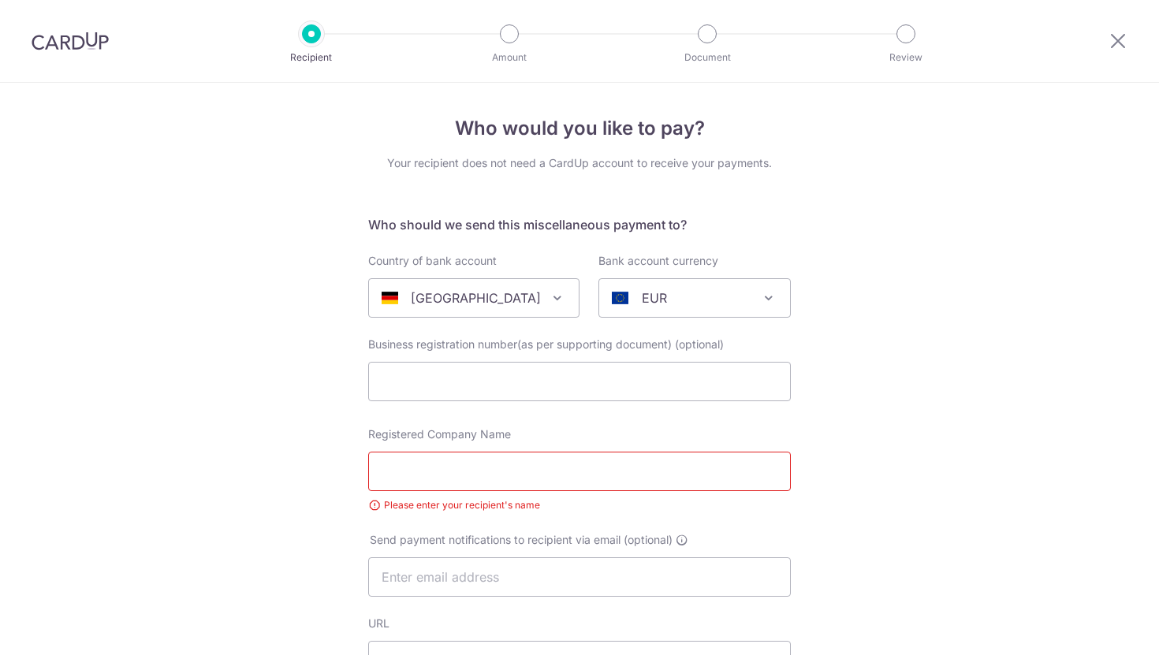
select select "23417"
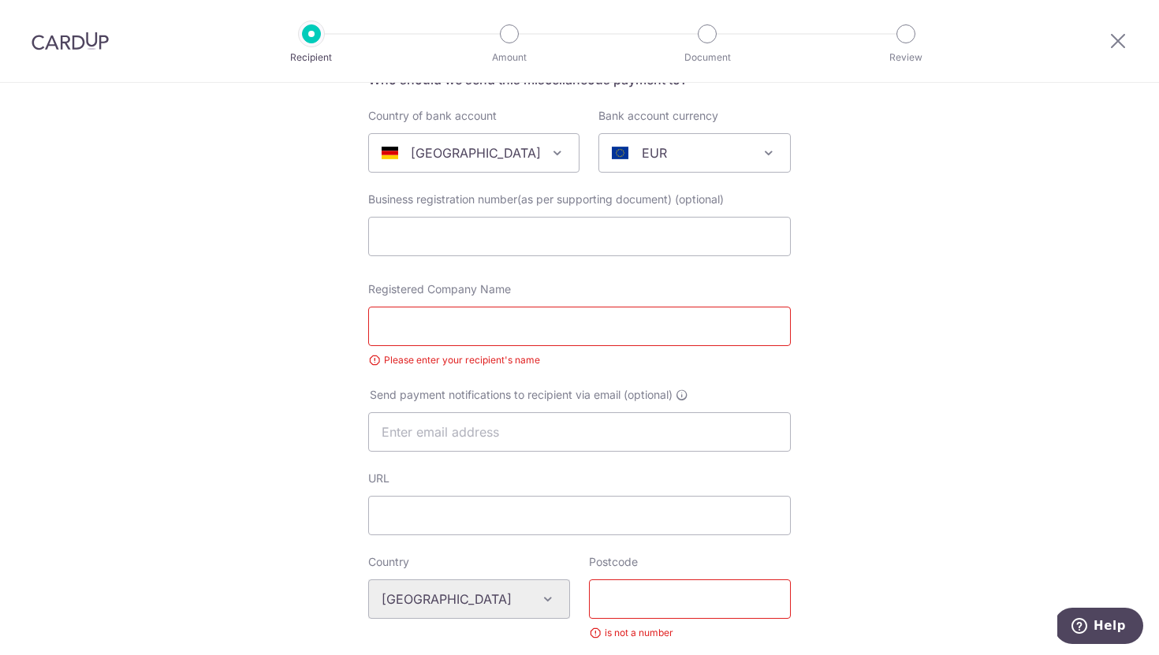
scroll to position [143, 0]
click at [514, 317] on input "Registered Company Name" at bounding box center [579, 327] width 422 height 39
paste input "[PERSON_NAME]"
type input "[PERSON_NAME]"
click at [247, 378] on div "Who would you like to pay? Your recipient does not need a CardUp account to rec…" at bounding box center [579, 644] width 1159 height 1411
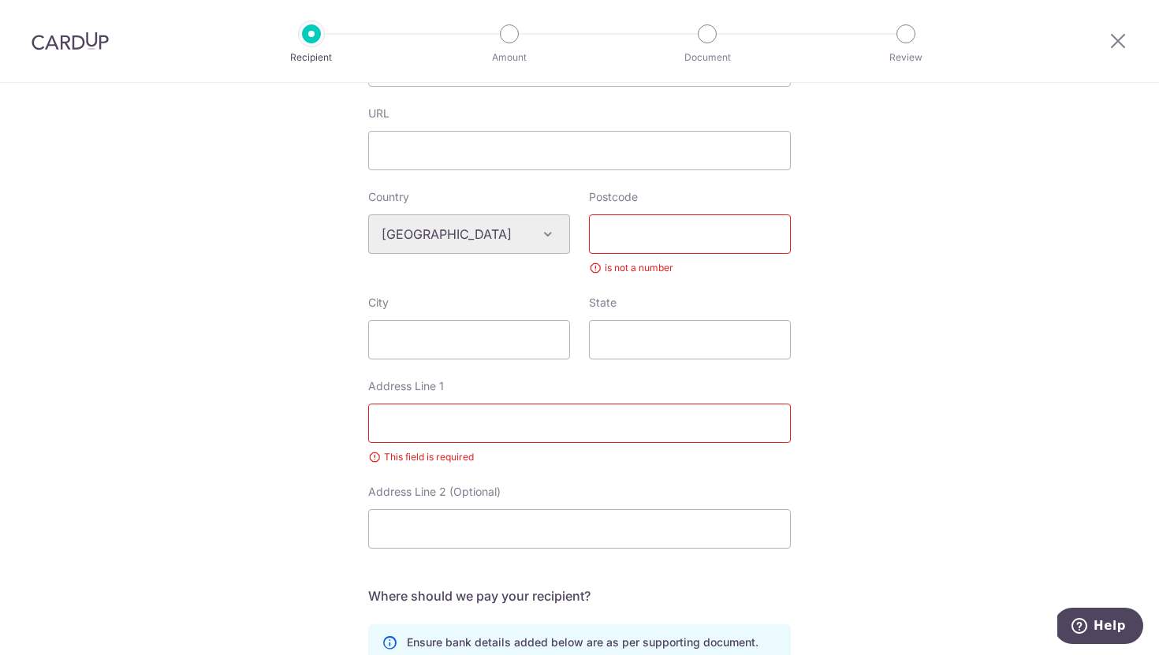
scroll to position [463, 0]
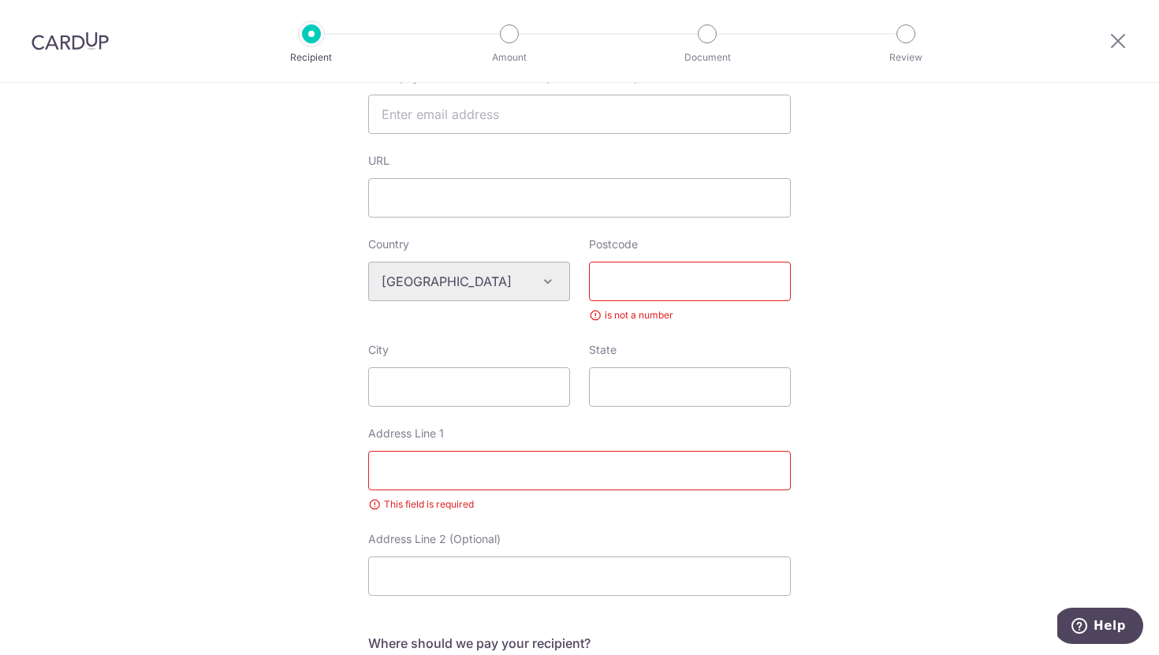
click at [653, 284] on input "Postcode" at bounding box center [690, 281] width 202 height 39
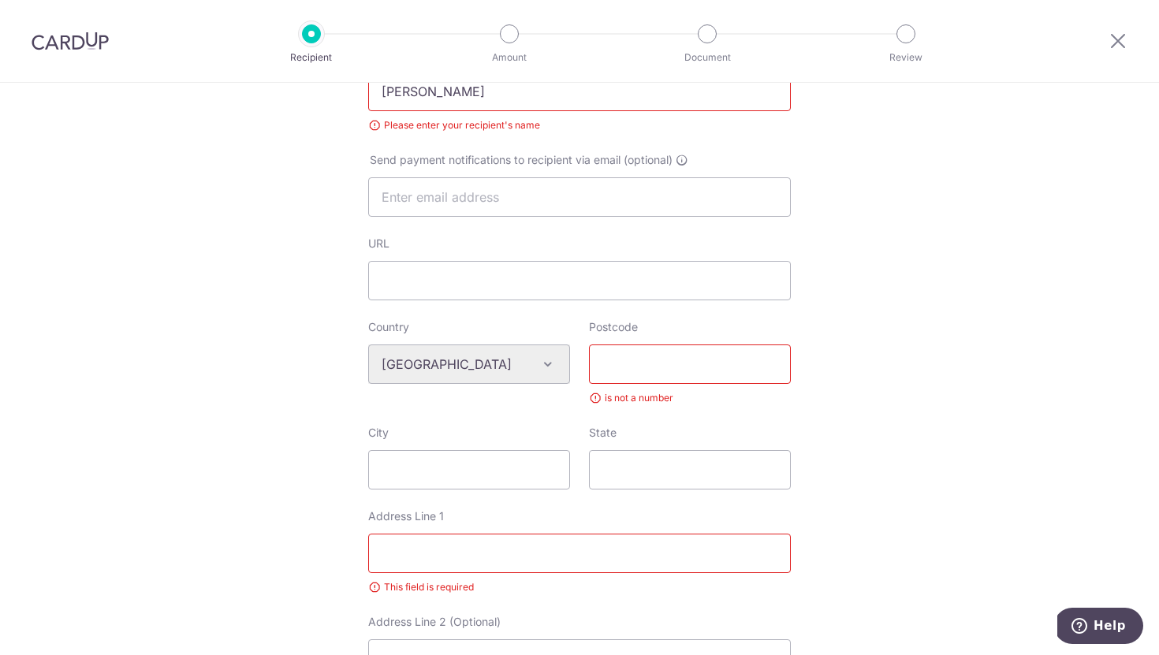
scroll to position [396, 0]
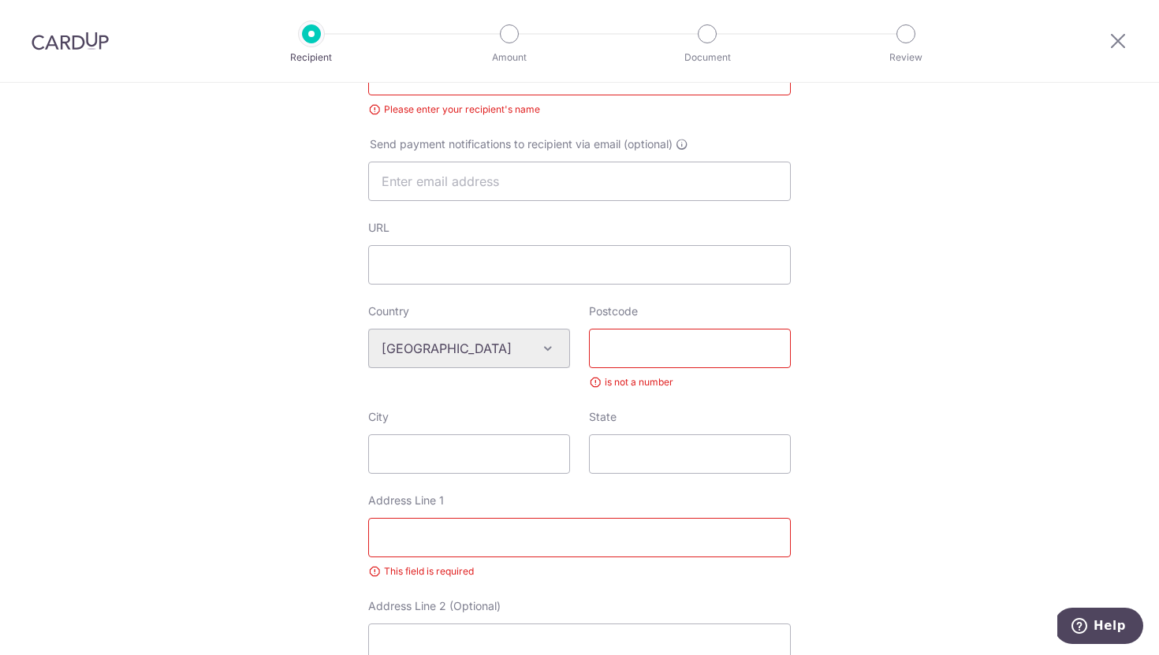
click at [641, 347] on input "Postcode" at bounding box center [690, 348] width 202 height 39
paste input "10781"
type input "10781"
click at [493, 454] on input "City" at bounding box center [469, 453] width 202 height 39
type input "[GEOGRAPHIC_DATA]"
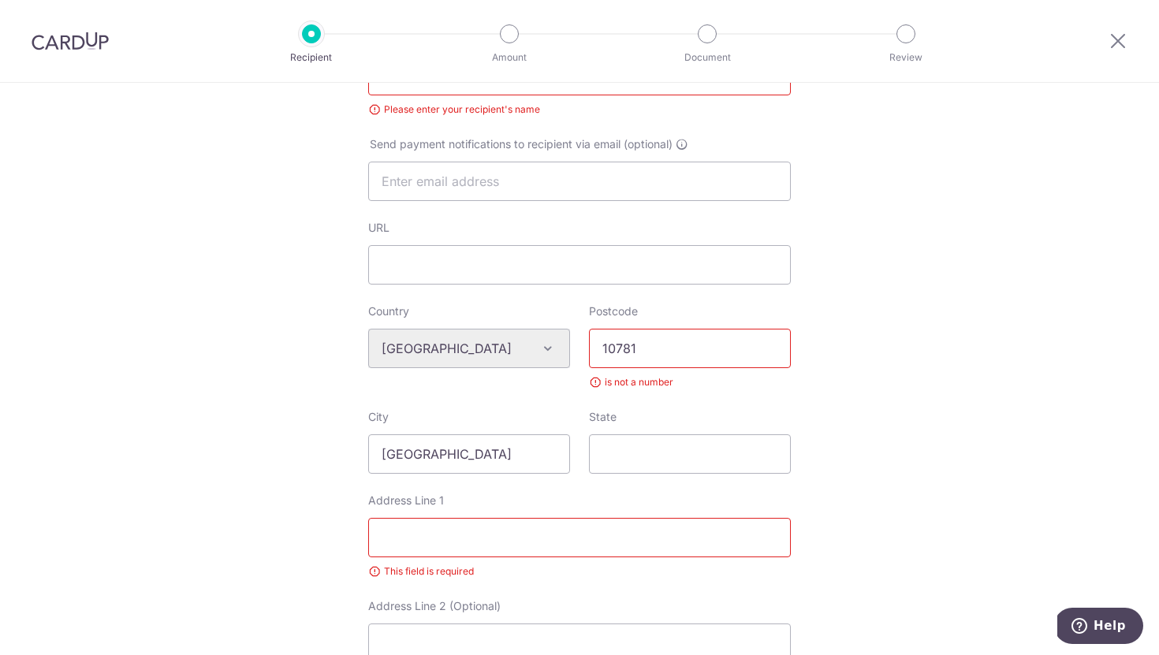
click at [429, 541] on input "Address Line 1" at bounding box center [579, 537] width 422 height 39
paste input "Hohenstaufenstr. 62"
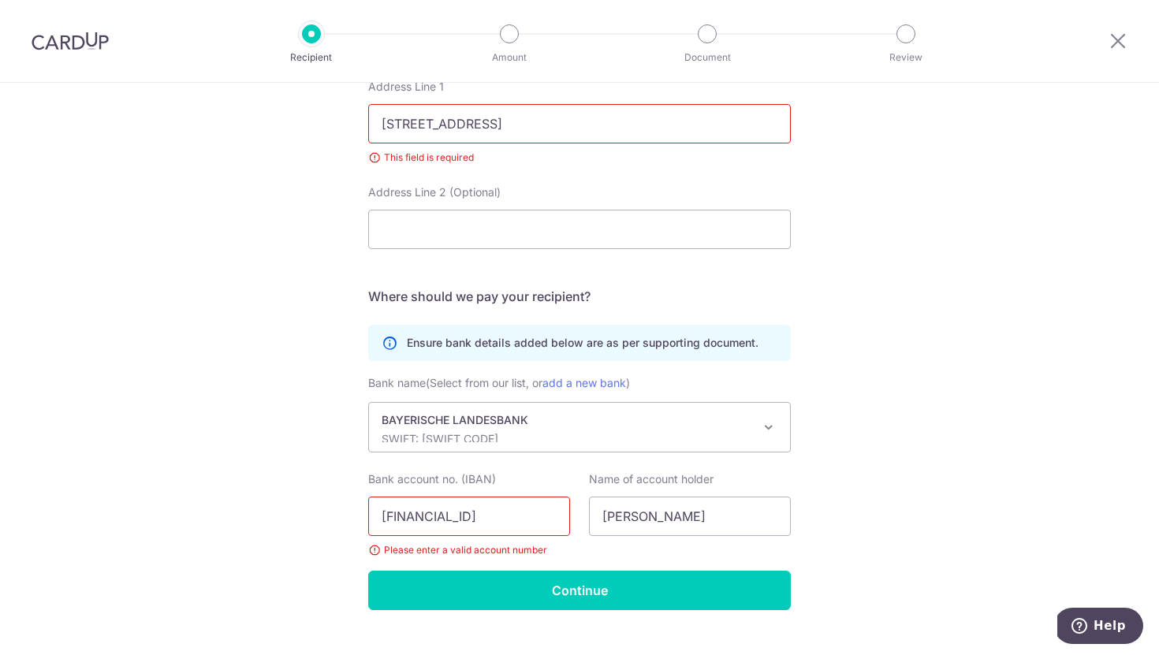
scroll to position [839, 0]
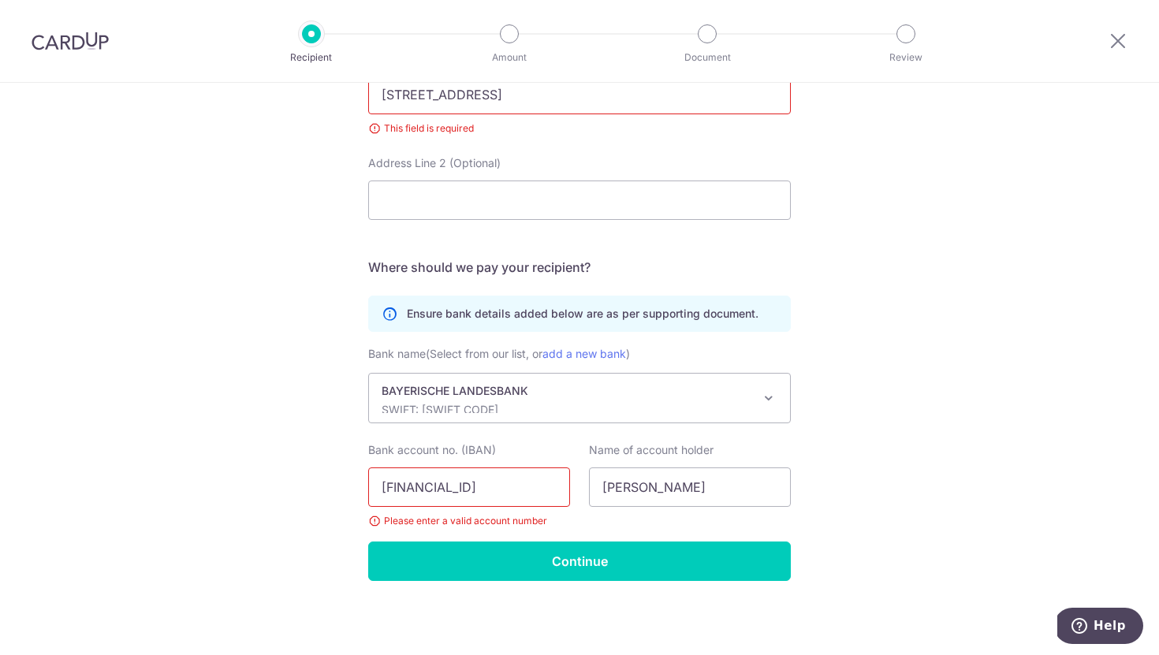
type input "Hohenstaufenstr. 62"
click at [415, 488] on input "DE51 1203 0000 0017 3903 45" at bounding box center [469, 486] width 202 height 39
click at [443, 489] on input "DE511203 0000 0017 3903 45" at bounding box center [469, 486] width 202 height 39
click at [476, 487] on input "DE5112030000 0017 3903 45" at bounding box center [469, 486] width 202 height 39
click at [504, 486] on input "DE51120300000017 3903 45" at bounding box center [469, 486] width 202 height 39
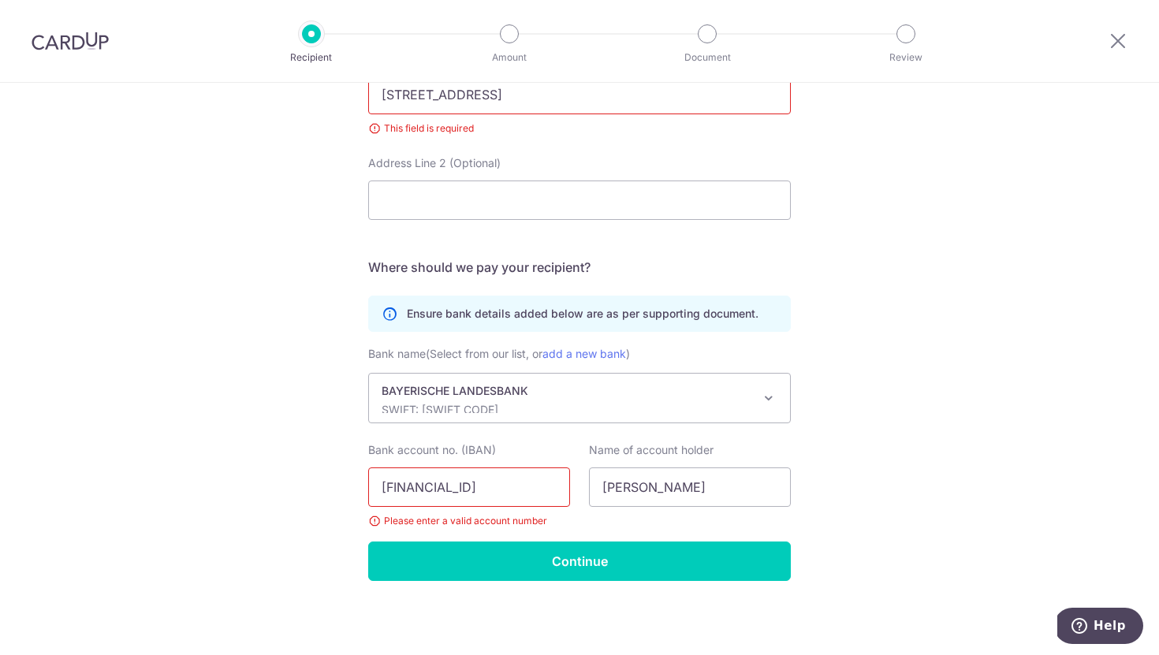
drag, startPoint x: 534, startPoint y: 486, endPoint x: 534, endPoint y: 507, distance: 20.5
click at [534, 486] on input "DE511203000000173903 45" at bounding box center [469, 486] width 202 height 39
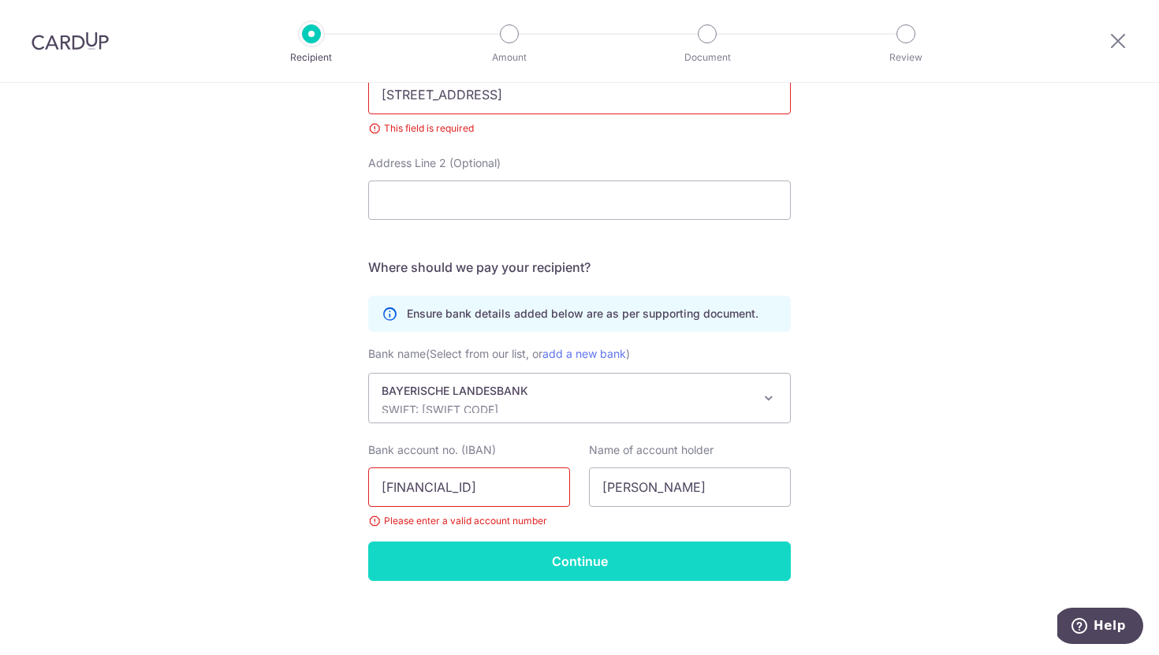
type input "DE51120300000017390345"
click at [531, 570] on input "Continue" at bounding box center [579, 560] width 422 height 39
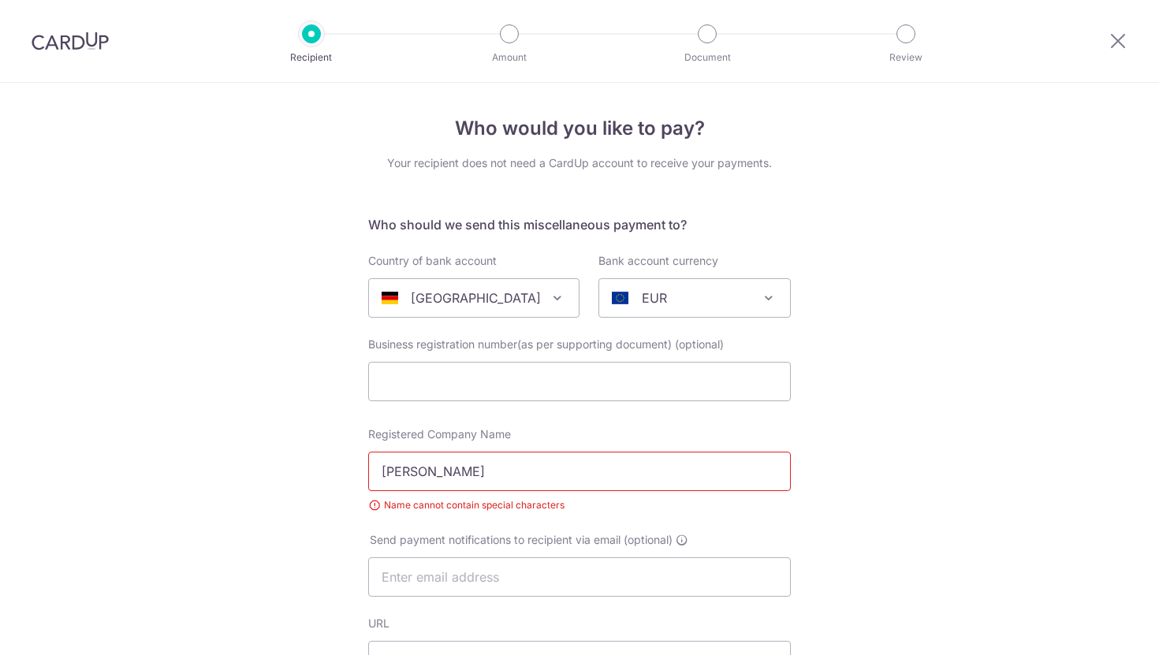
select select "23417"
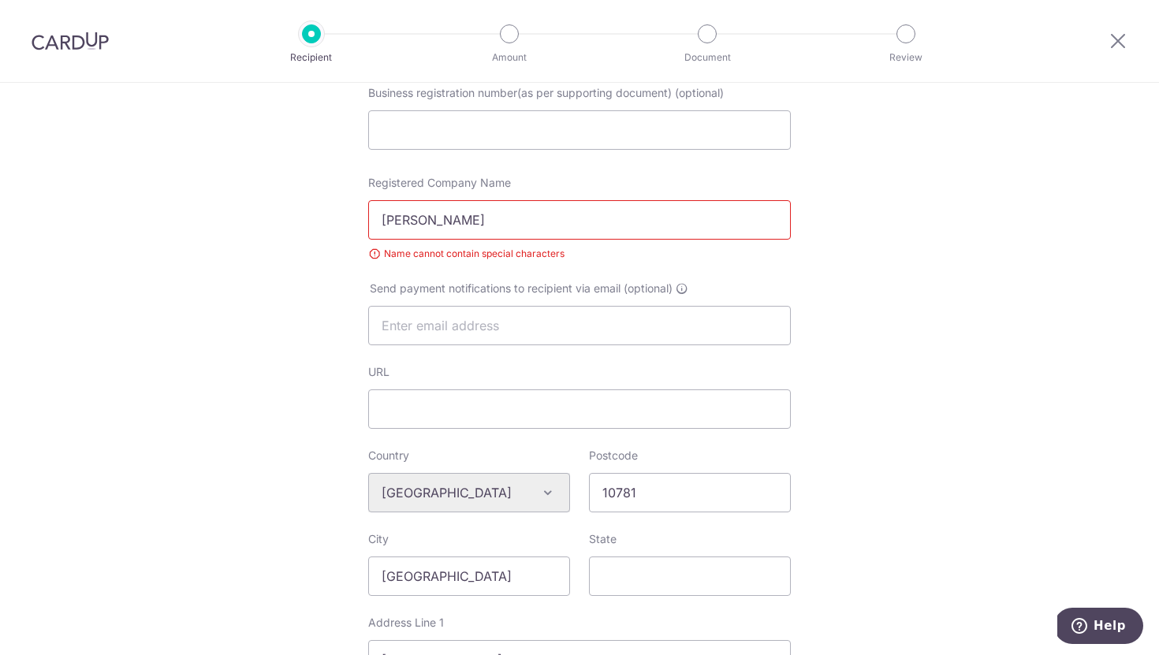
scroll to position [162, 0]
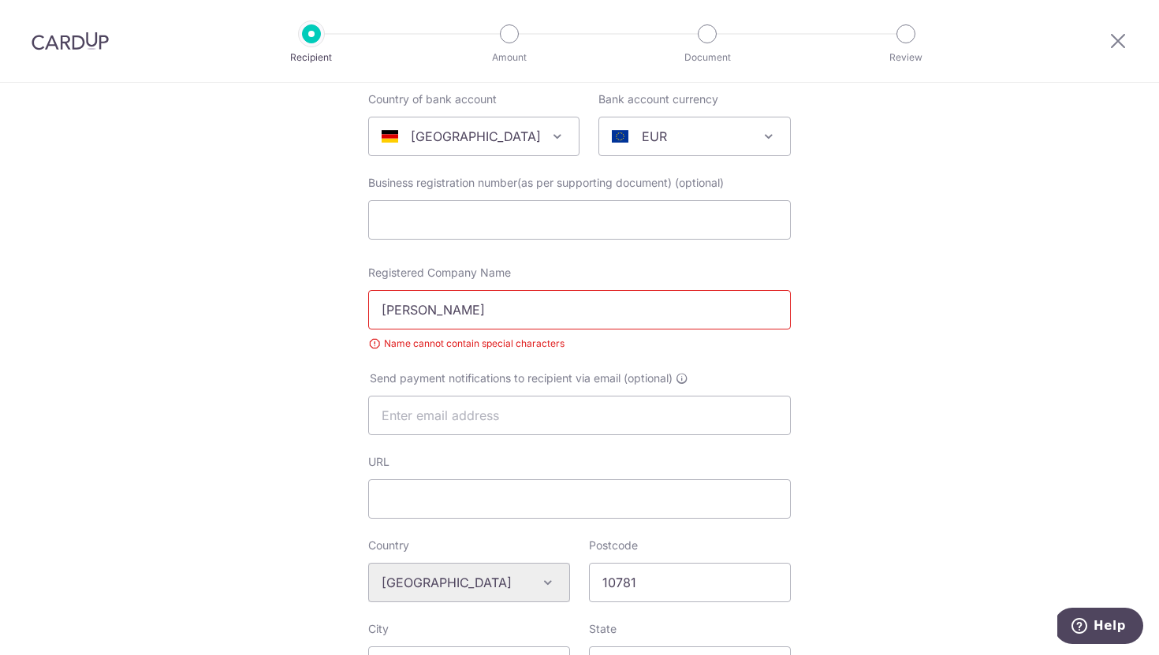
click at [412, 313] on input "[PERSON_NAME]" at bounding box center [579, 309] width 422 height 39
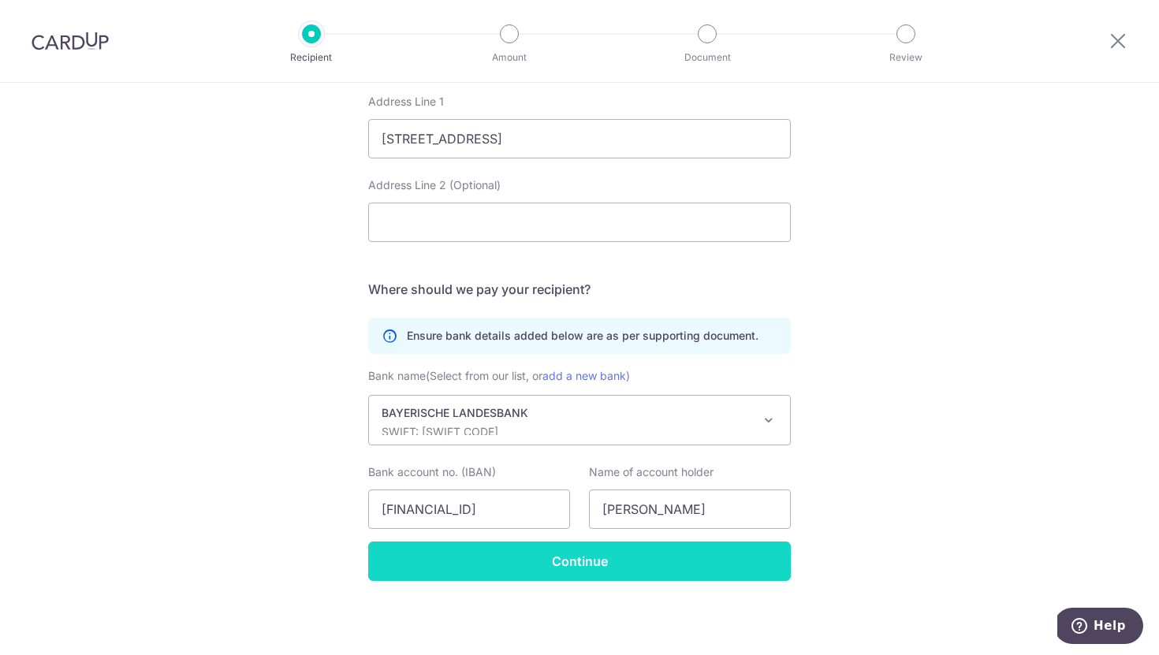
type input "[PERSON_NAME]"
click at [517, 550] on input "Continue" at bounding box center [579, 560] width 422 height 39
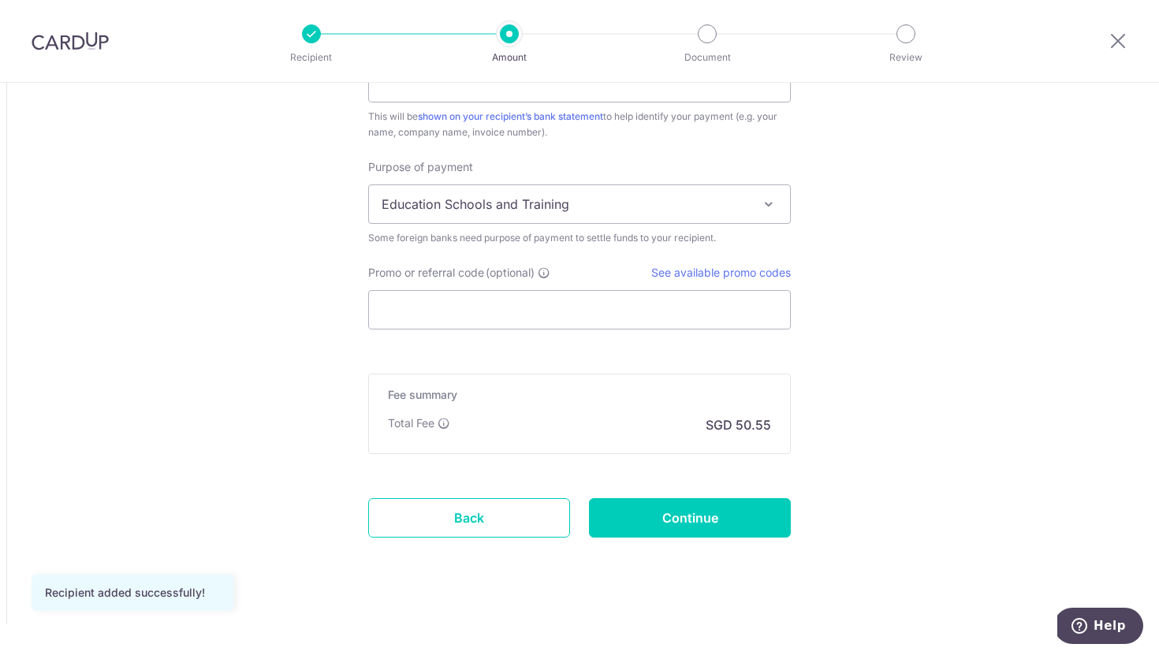
scroll to position [1258, 0]
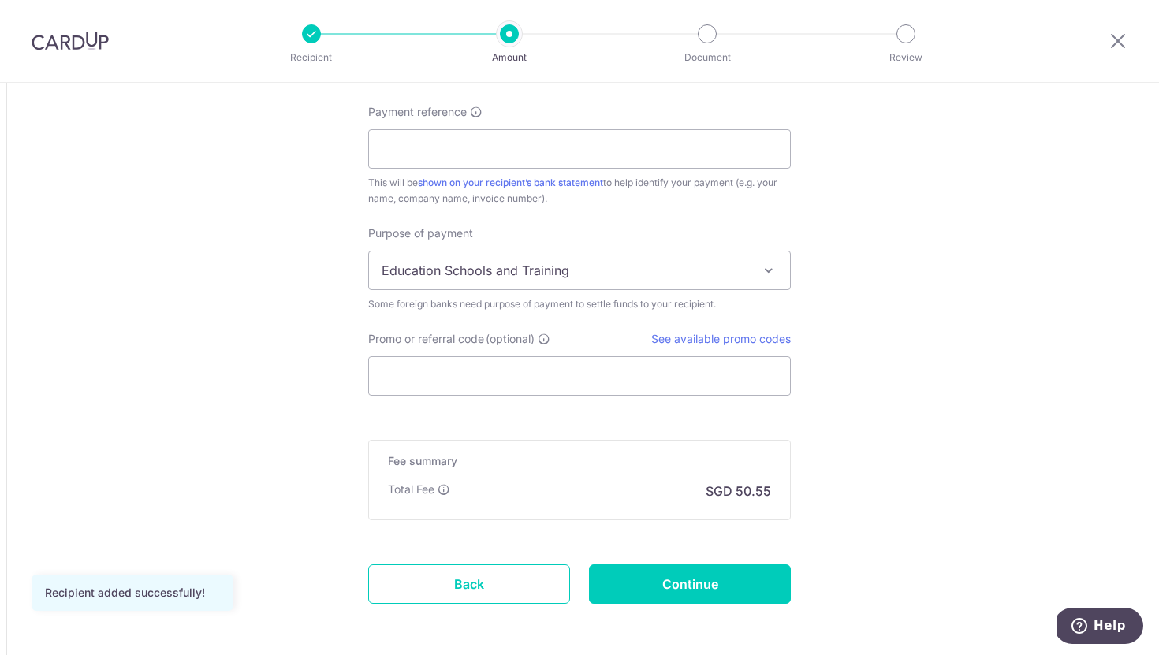
click at [545, 274] on span "Education Schools and Training" at bounding box center [579, 270] width 421 height 38
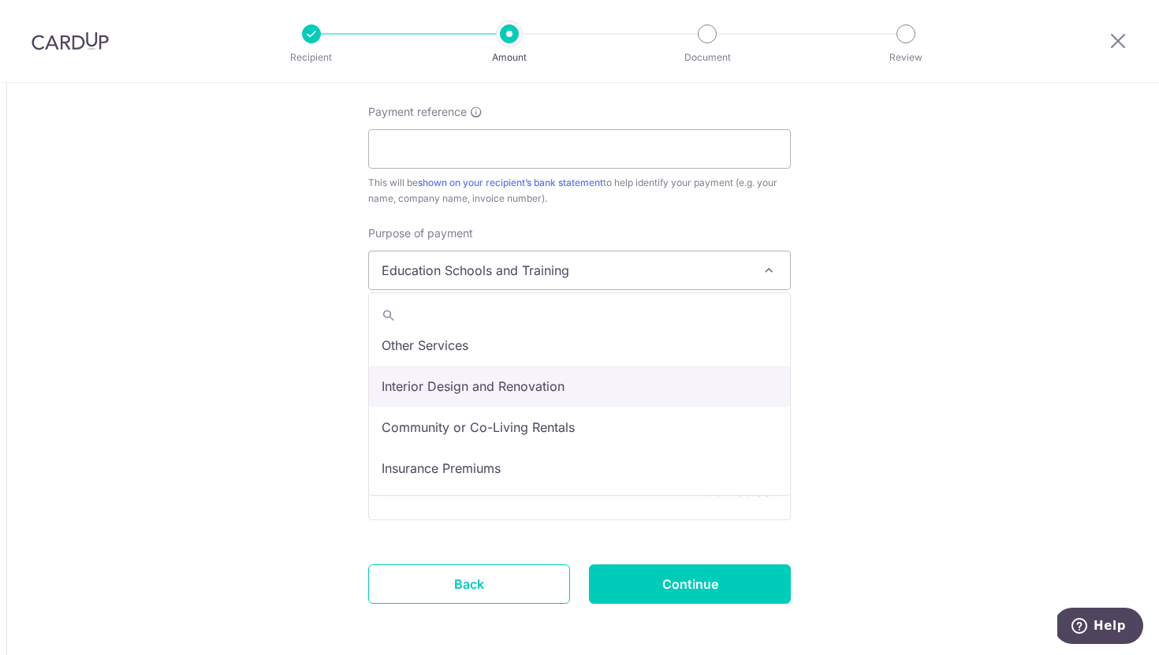
scroll to position [0, 0]
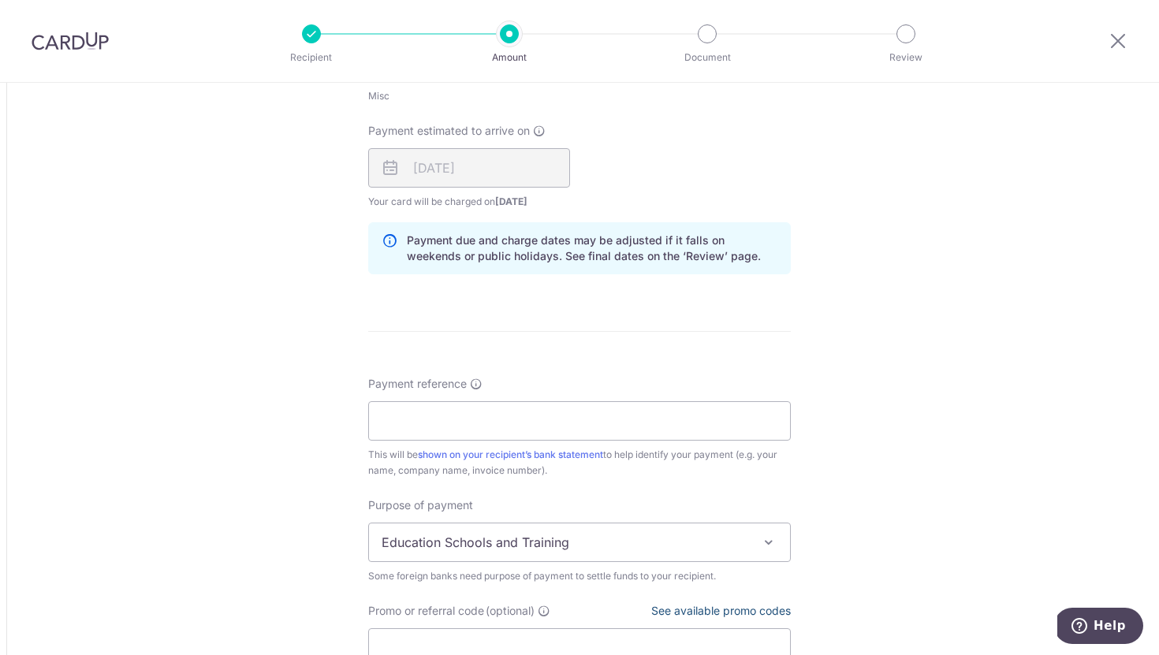
scroll to position [848, 0]
